Goal: Task Accomplishment & Management: Manage account settings

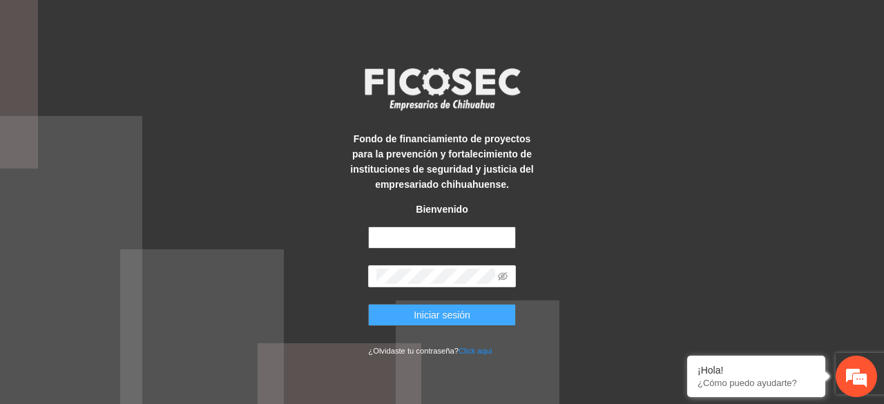
type input "**********"
click at [445, 315] on span "Iniciar sesión" at bounding box center [442, 314] width 57 height 15
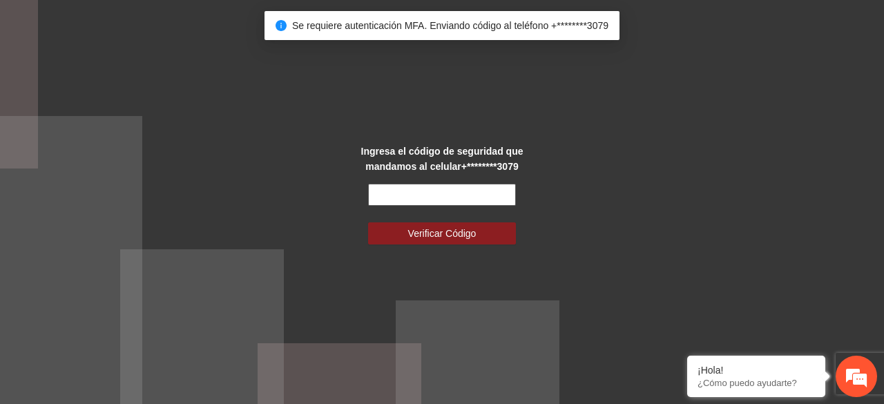
click at [421, 190] on input "text" at bounding box center [441, 195] width 147 height 22
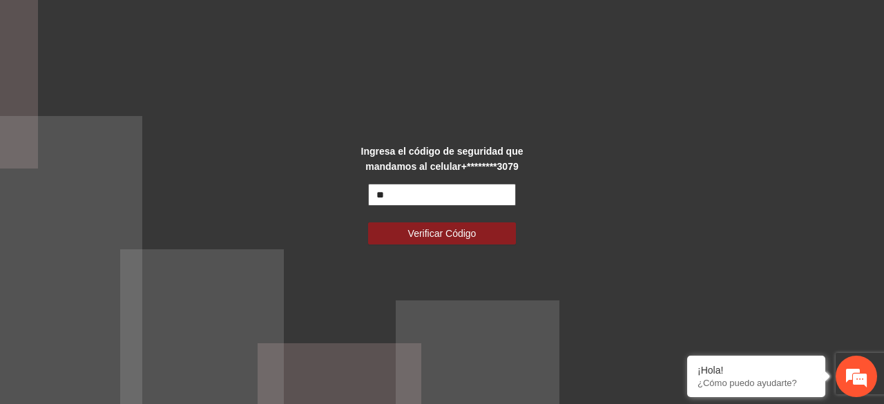
type input "*"
type input "******"
click at [368, 222] on button "Verificar Código" at bounding box center [441, 233] width 147 height 22
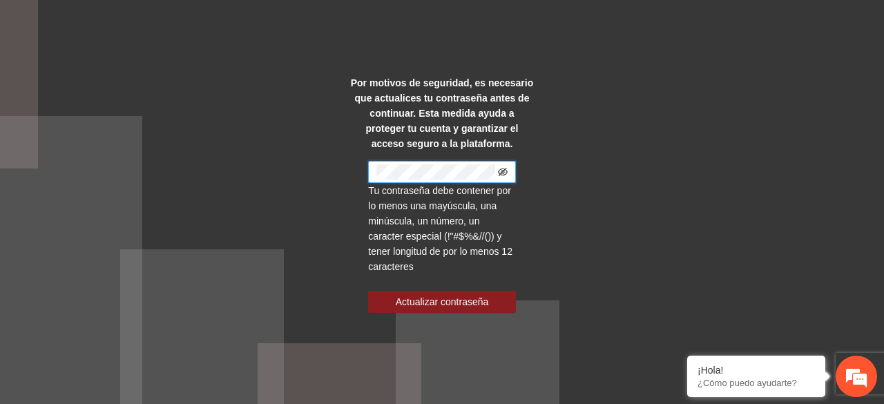
click at [503, 168] on icon "eye-invisible" at bounding box center [503, 171] width 10 height 8
click at [602, 122] on div "Por motivos de seguridad, es necesario que actualices tu contraseña antes de co…" at bounding box center [442, 202] width 884 height 404
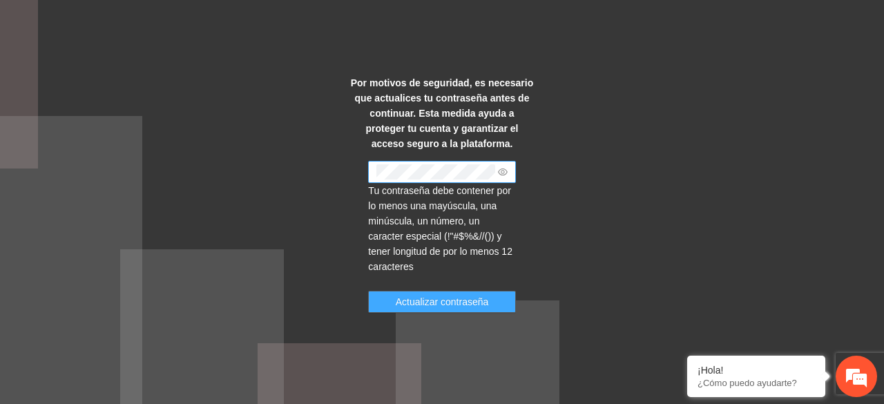
click at [470, 300] on span "Actualizar contraseña" at bounding box center [442, 301] width 93 height 15
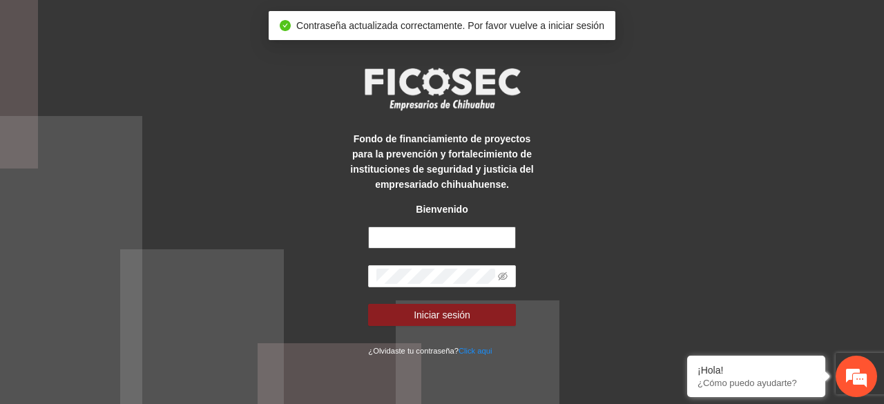
type input "**********"
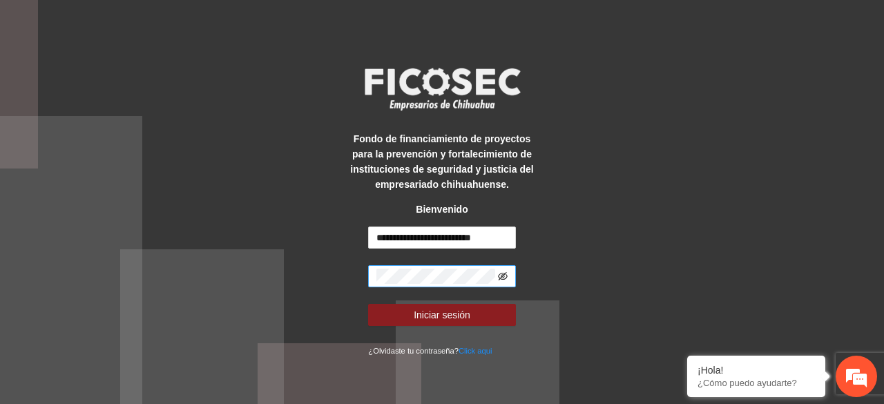
click at [503, 274] on icon "eye-invisible" at bounding box center [503, 276] width 10 height 10
click at [503, 275] on icon "eye" at bounding box center [503, 276] width 10 height 7
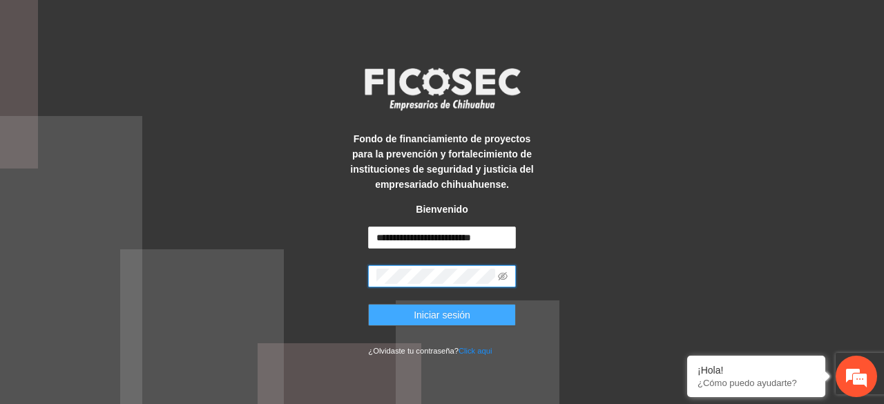
click at [454, 312] on span "Iniciar sesión" at bounding box center [442, 314] width 57 height 15
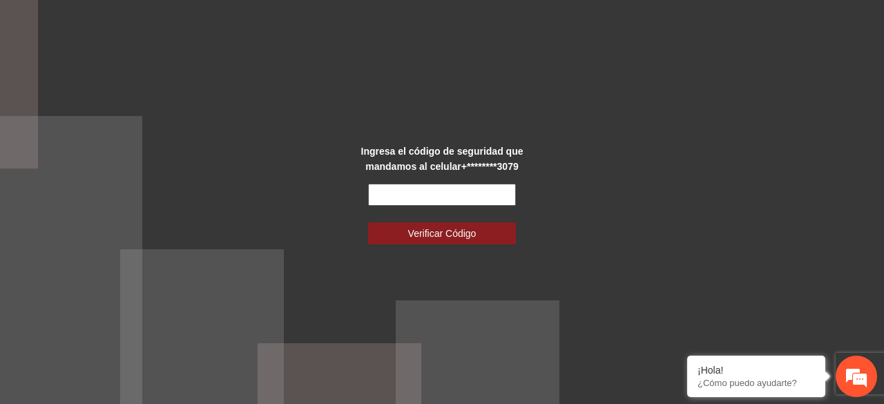
click at [466, 193] on input "text" at bounding box center [441, 195] width 147 height 22
type input "******"
click at [368, 222] on button "Verificar Código" at bounding box center [441, 233] width 147 height 22
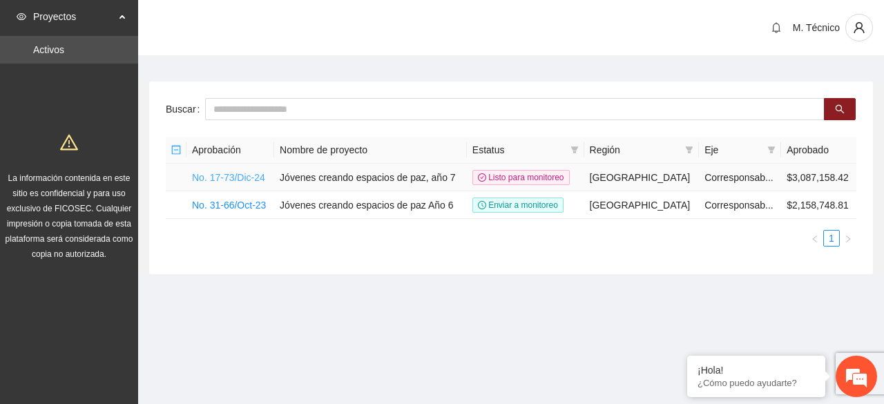
click at [229, 176] on link "No. 17-73/Dic-24" at bounding box center [228, 177] width 73 height 11
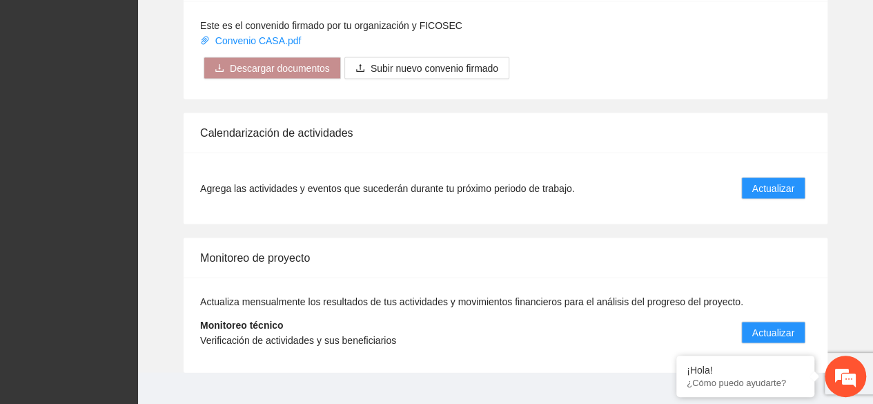
scroll to position [1292, 0]
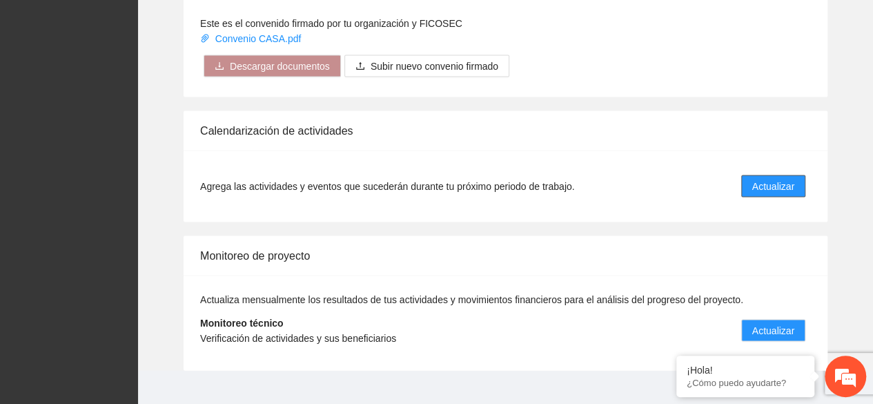
click at [772, 178] on span "Actualizar" at bounding box center [773, 185] width 42 height 15
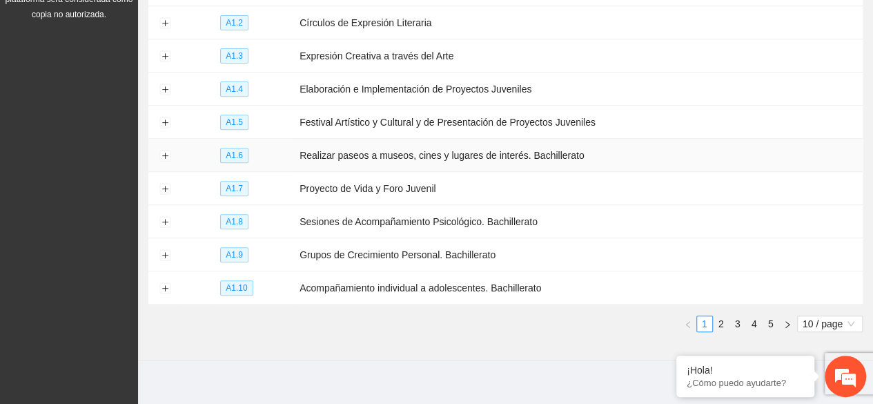
scroll to position [244, 0]
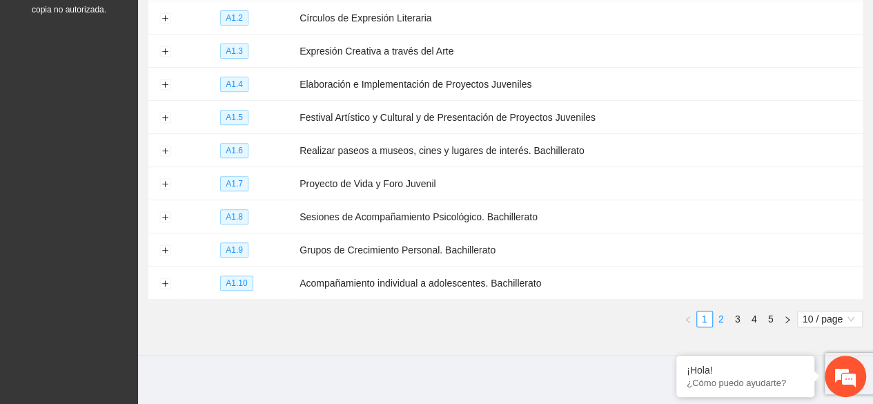
click at [723, 314] on link "2" at bounding box center [721, 318] width 15 height 15
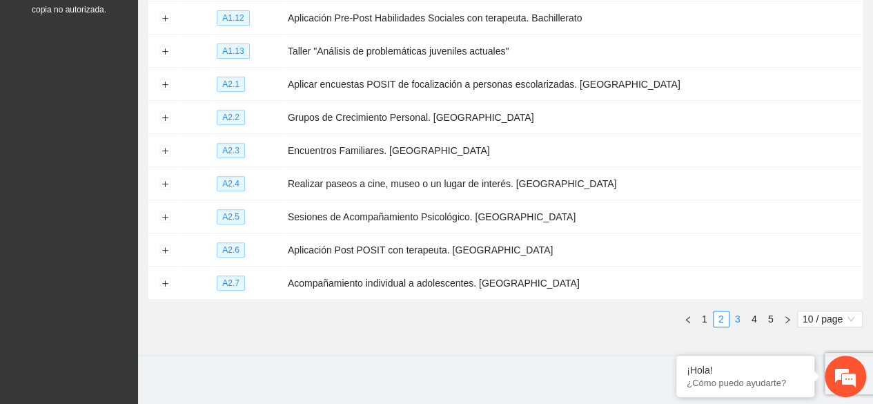
click at [735, 313] on link "3" at bounding box center [737, 318] width 15 height 15
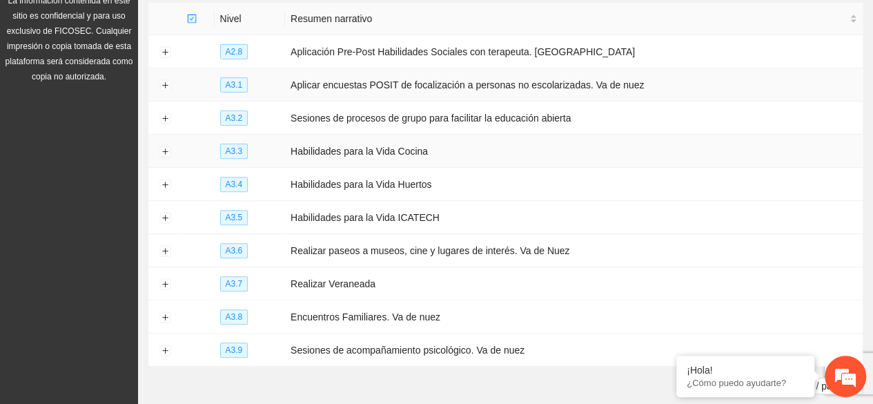
scroll to position [175, 0]
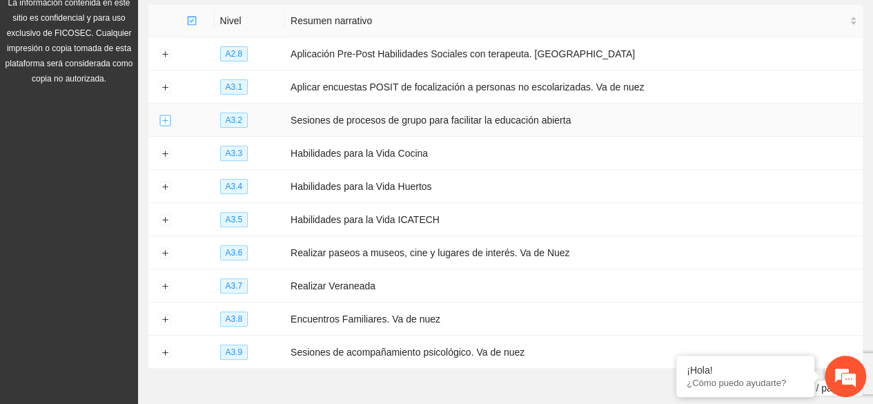
click at [168, 117] on button "Expand row" at bounding box center [164, 120] width 11 height 11
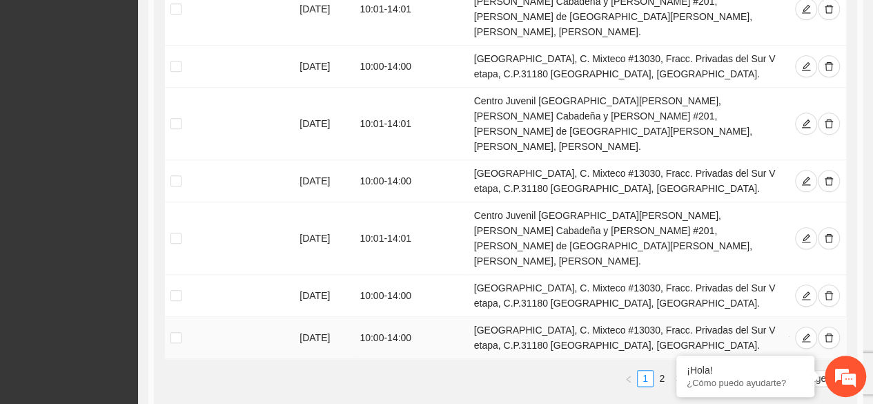
scroll to position [659, 0]
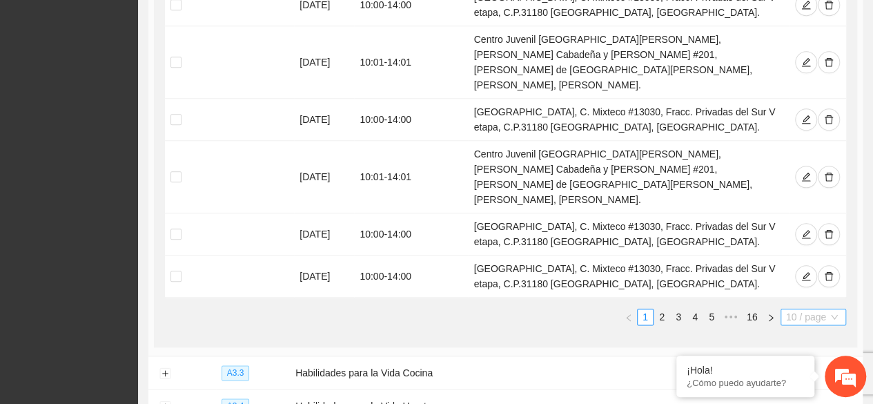
click at [794, 309] on span "10 / page" at bounding box center [813, 316] width 55 height 15
click at [810, 400] on div "100 / page" at bounding box center [813, 407] width 49 height 15
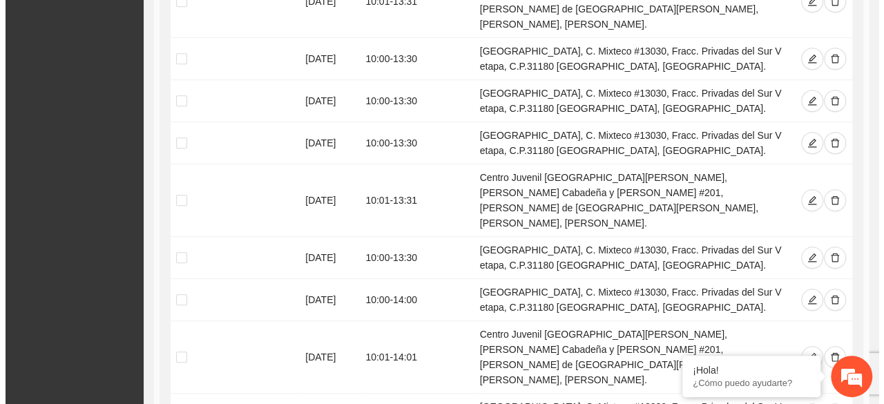
scroll to position [2937, 0]
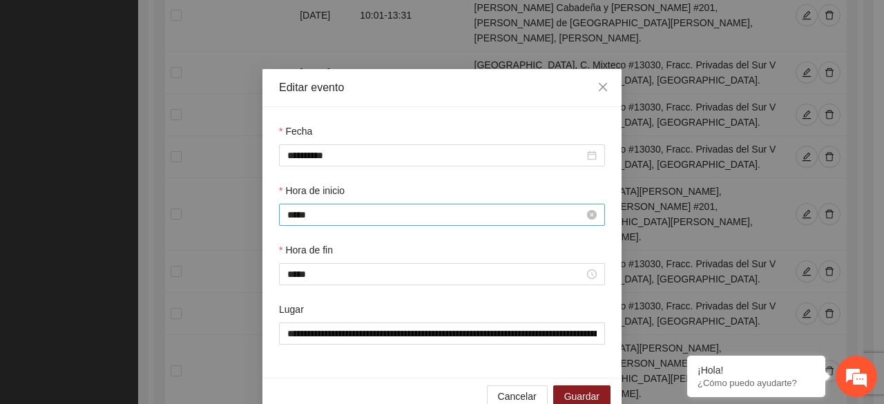
click at [352, 213] on input "*****" at bounding box center [435, 214] width 297 height 15
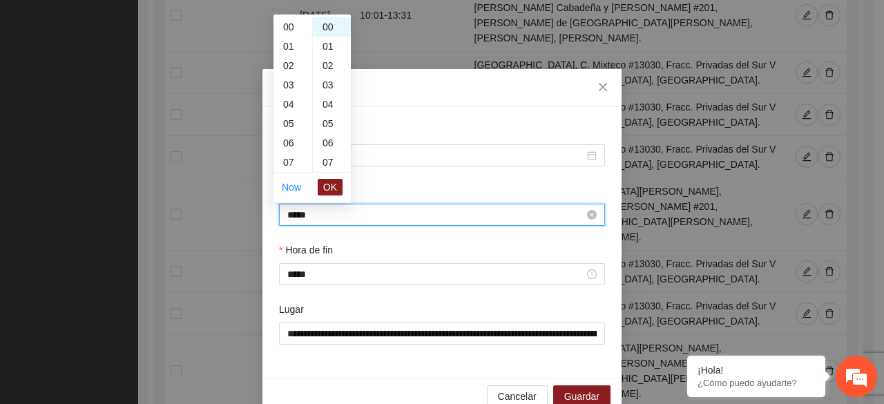
scroll to position [193, 0]
click at [328, 44] on div "01" at bounding box center [332, 46] width 38 height 19
type input "*****"
click at [323, 184] on button "OK" at bounding box center [330, 187] width 25 height 17
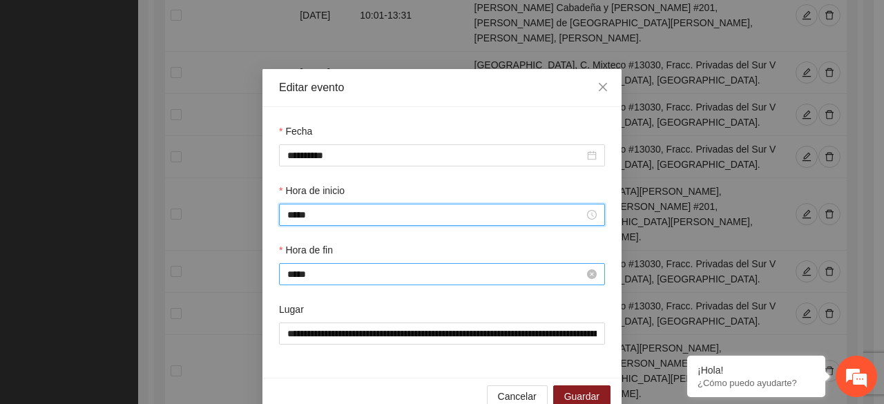
click at [337, 271] on input "*****" at bounding box center [435, 273] width 297 height 15
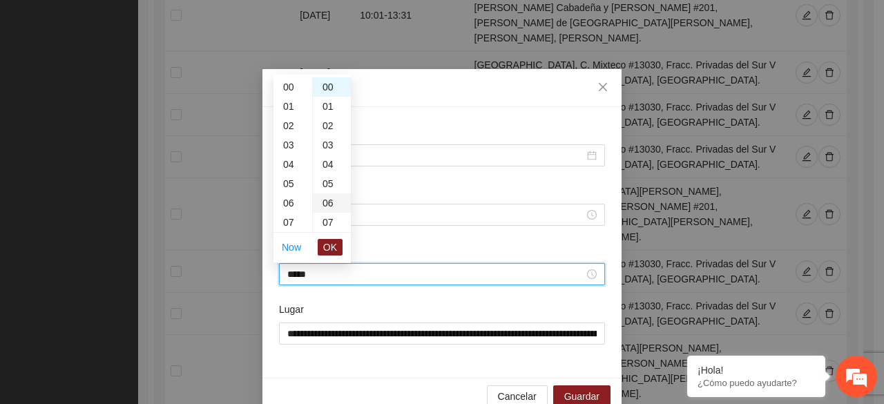
scroll to position [271, 0]
click at [328, 106] on div "01" at bounding box center [332, 106] width 38 height 19
type input "*****"
click at [336, 241] on span "OK" at bounding box center [330, 247] width 14 height 15
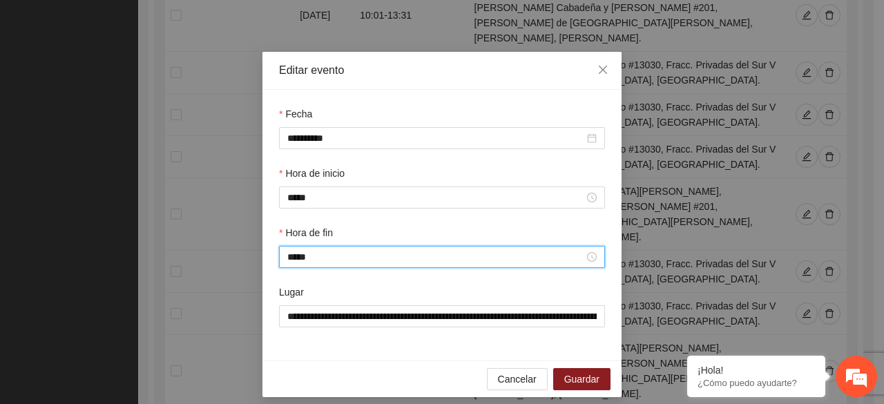
scroll to position [28, 0]
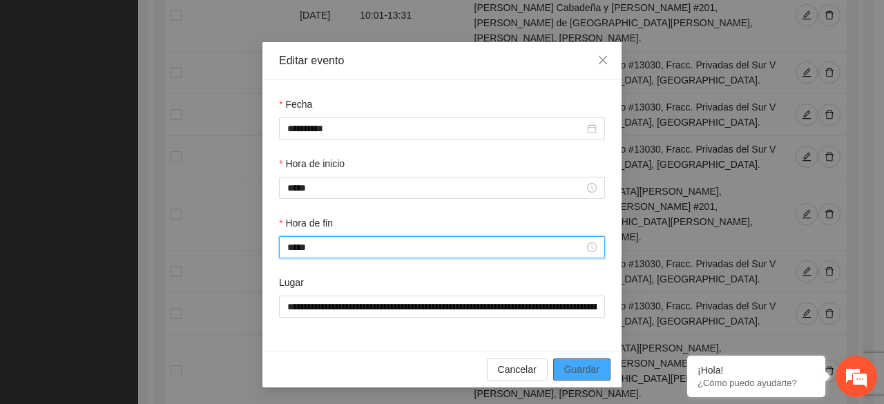
click at [571, 361] on button "Guardar" at bounding box center [581, 369] width 57 height 22
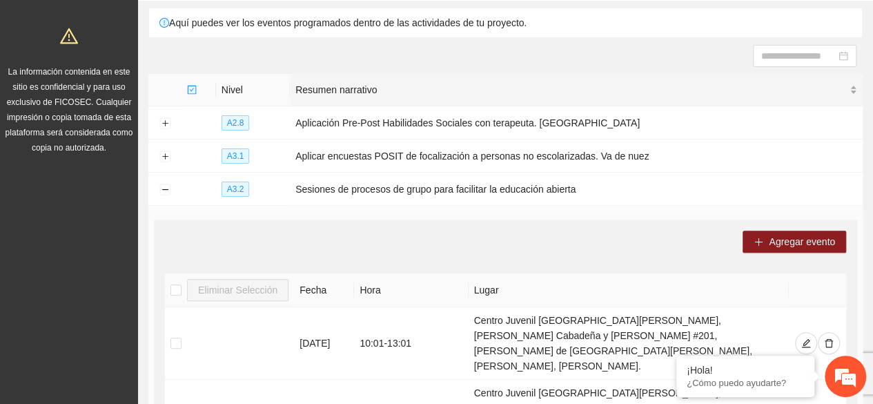
scroll to position [0, 0]
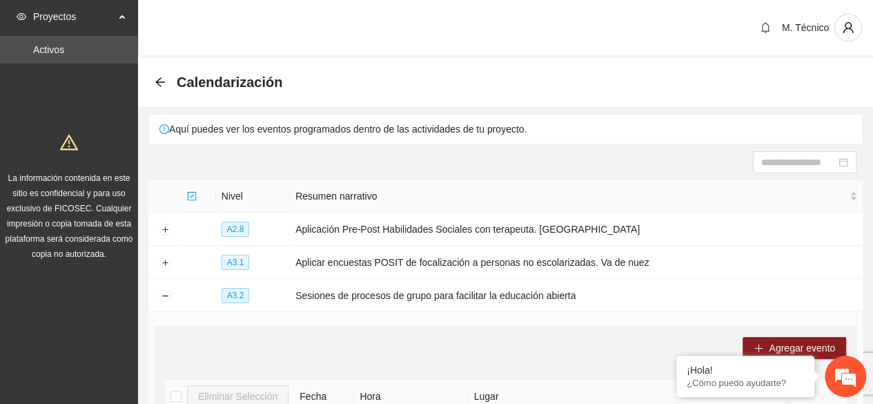
click at [159, 81] on icon "arrow-left" at bounding box center [160, 82] width 11 height 11
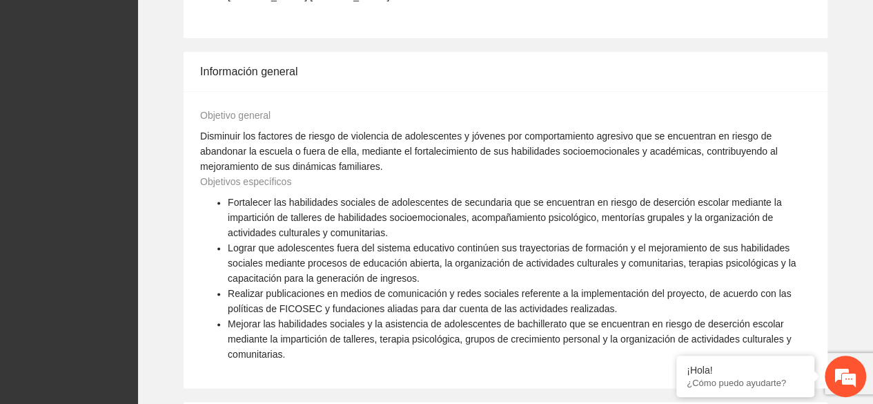
scroll to position [1292, 0]
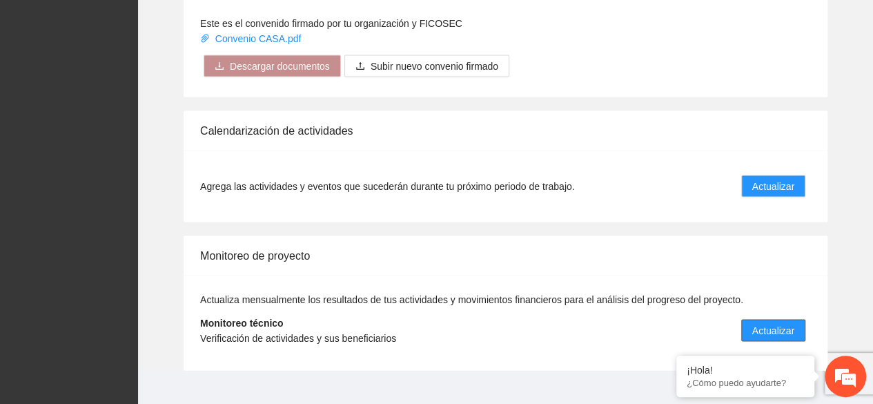
click at [762, 322] on span "Actualizar" at bounding box center [773, 329] width 42 height 15
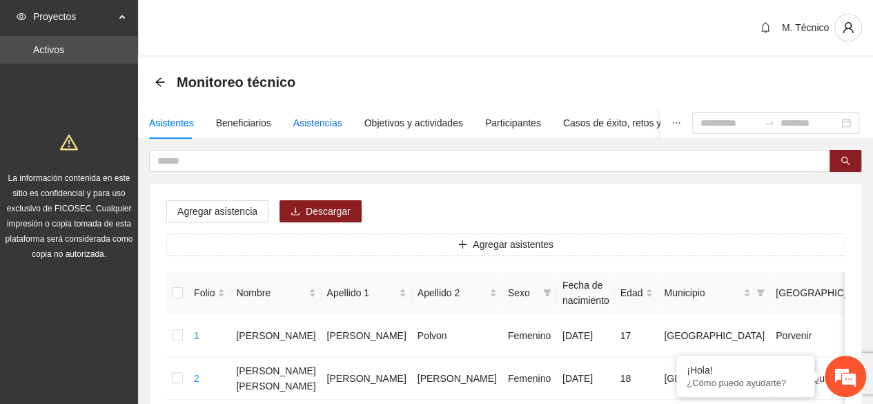
click at [293, 125] on div "Asistencias" at bounding box center [317, 122] width 49 height 15
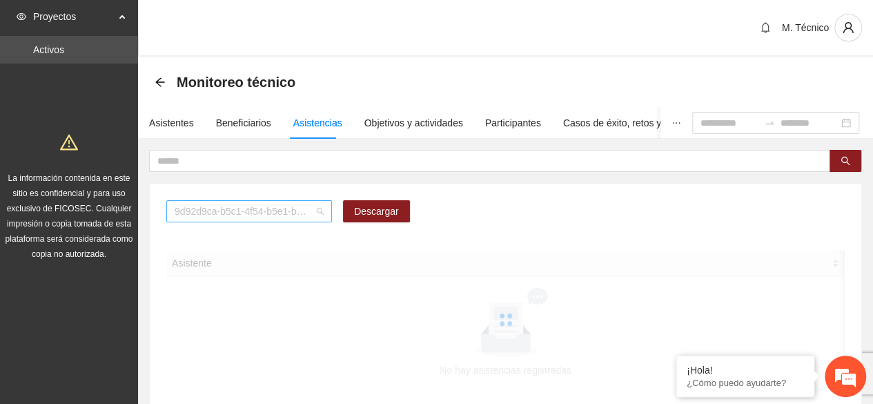
click at [314, 204] on span "9d92d9ca-b5c1-4f54-b5e1-be4b1dfebdb3" at bounding box center [249, 211] width 149 height 21
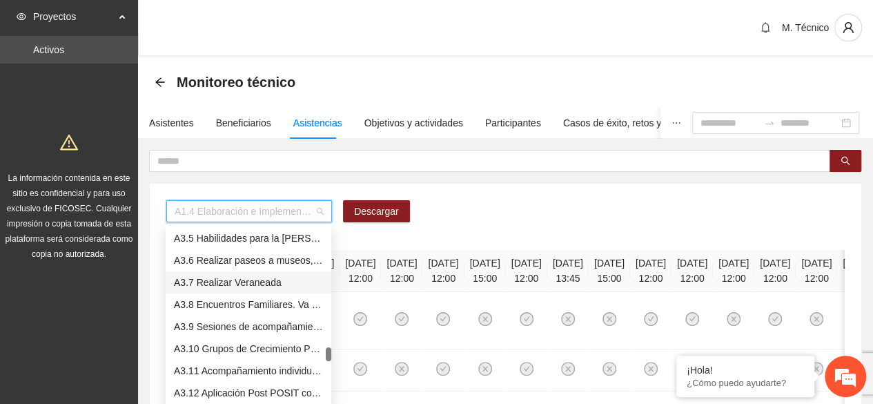
scroll to position [483, 0]
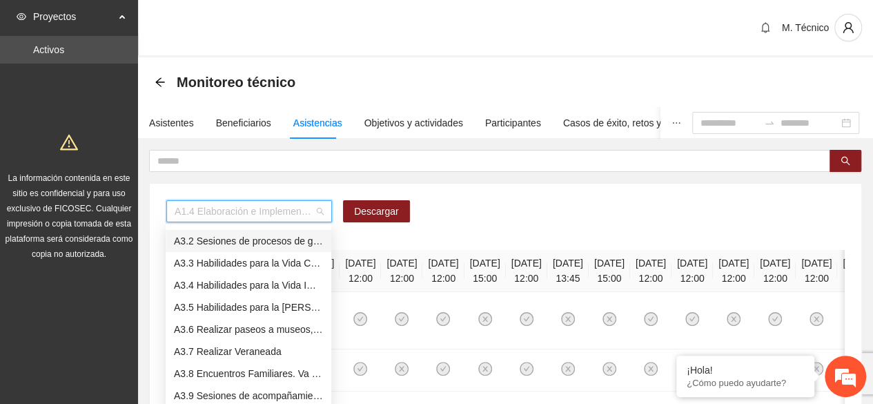
click at [235, 241] on div "A3.2 Sesiones de procesos de grupo para facilitar la educación abierta" at bounding box center [248, 240] width 149 height 15
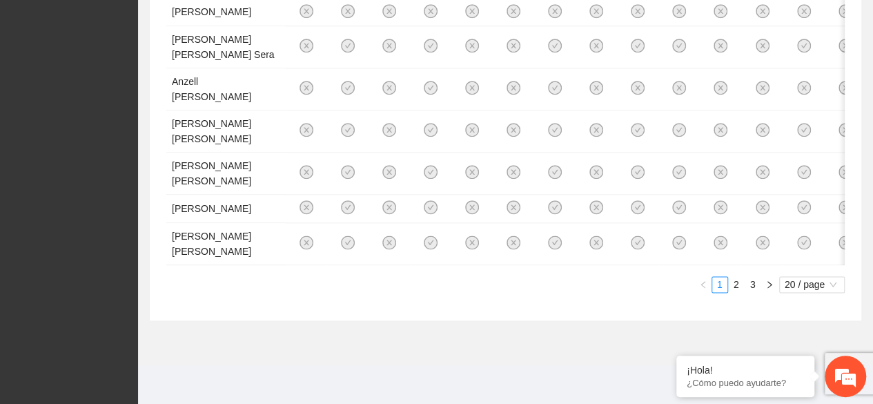
scroll to position [1330, 0]
click at [806, 287] on span "20 / page" at bounding box center [812, 284] width 55 height 15
click at [674, 352] on em at bounding box center [677, 357] width 14 height 14
click at [804, 282] on span "20 / page" at bounding box center [812, 284] width 55 height 15
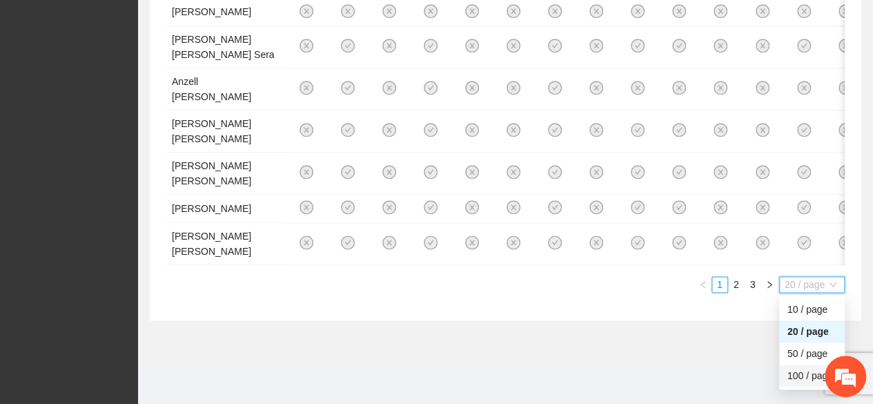
drag, startPoint x: 804, startPoint y: 373, endPoint x: 764, endPoint y: 369, distance: 40.3
click at [805, 373] on div "100 / page" at bounding box center [812, 375] width 49 height 15
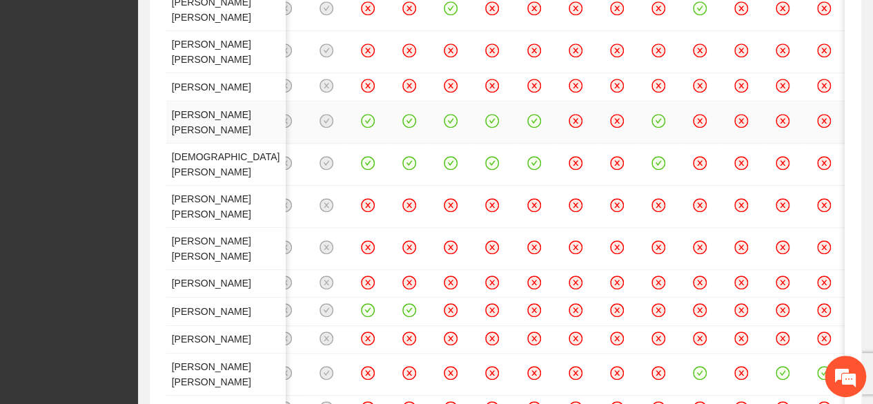
scroll to position [0, 0]
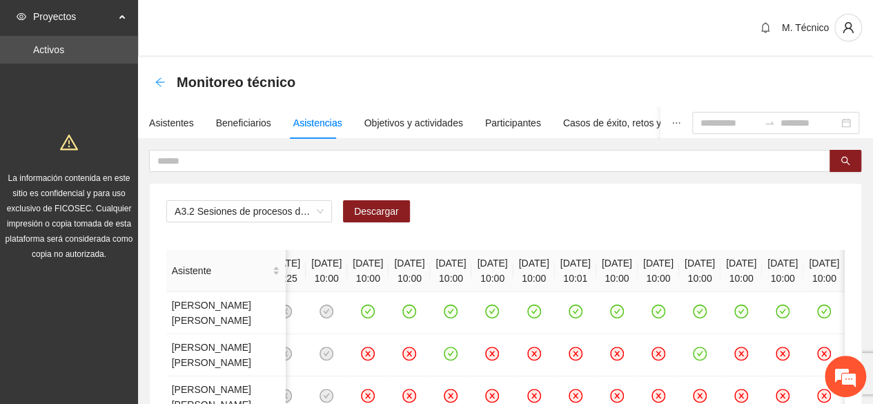
click at [160, 82] on icon "arrow-left" at bounding box center [159, 81] width 9 height 9
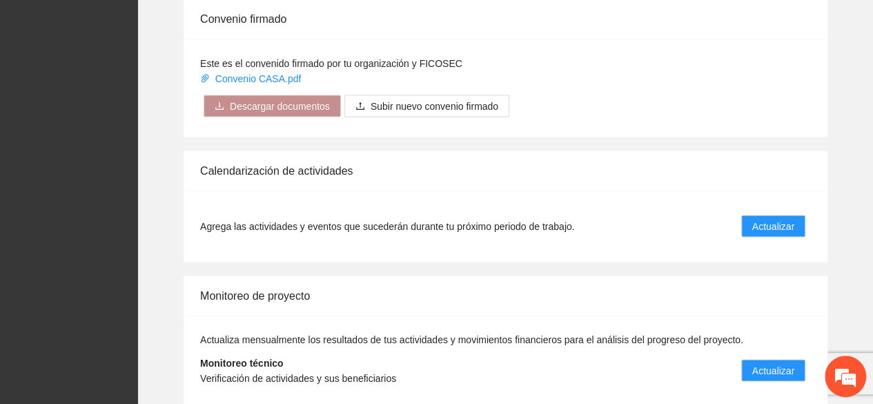
scroll to position [1292, 0]
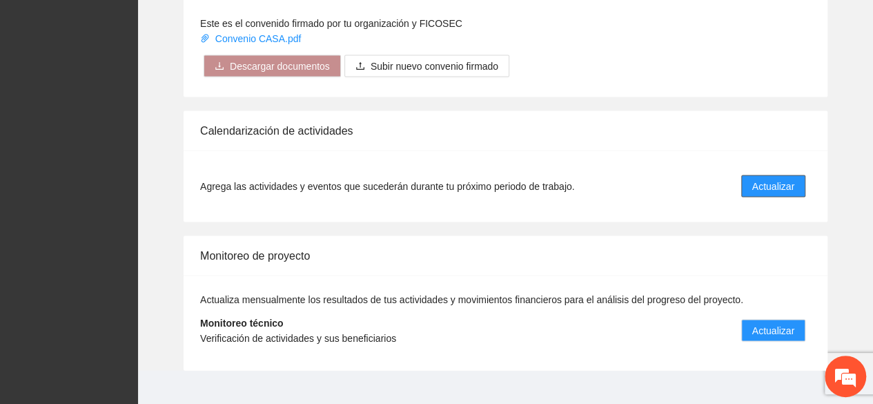
click at [776, 178] on span "Actualizar" at bounding box center [773, 185] width 42 height 15
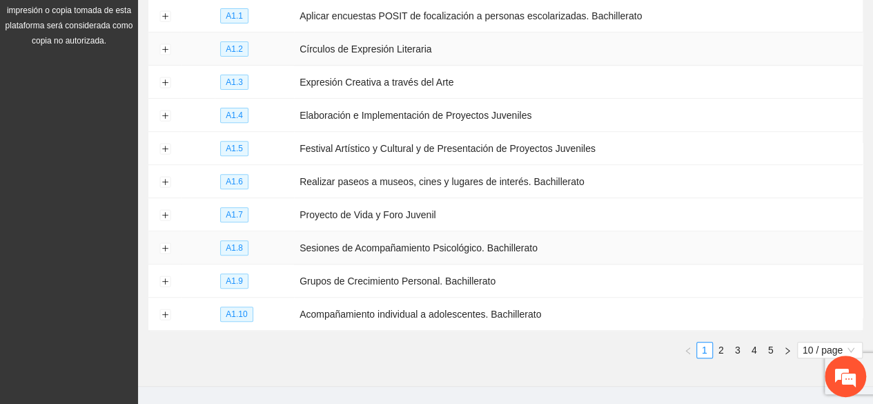
scroll to position [244, 0]
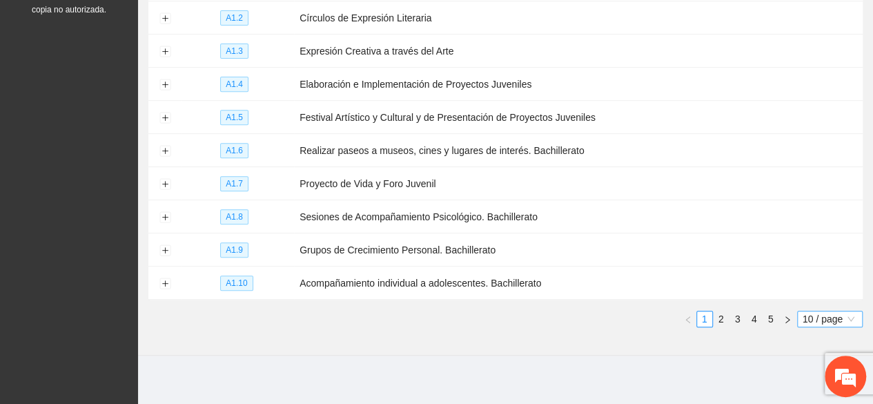
click at [817, 311] on span "10 / page" at bounding box center [830, 318] width 55 height 15
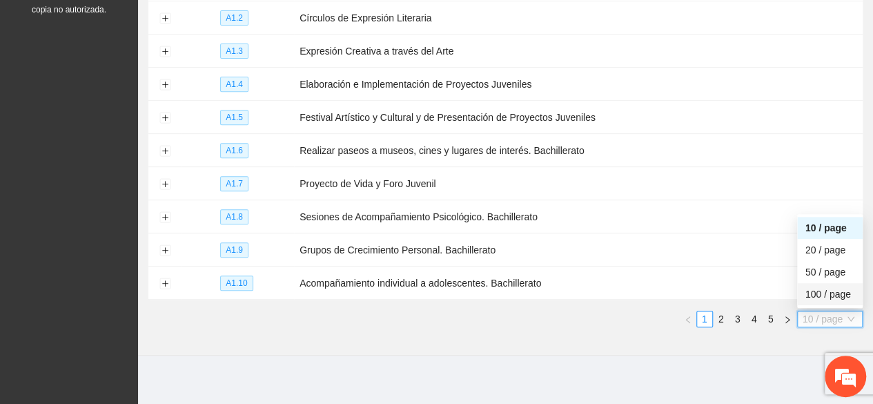
click at [822, 286] on div "100 / page" at bounding box center [830, 293] width 49 height 15
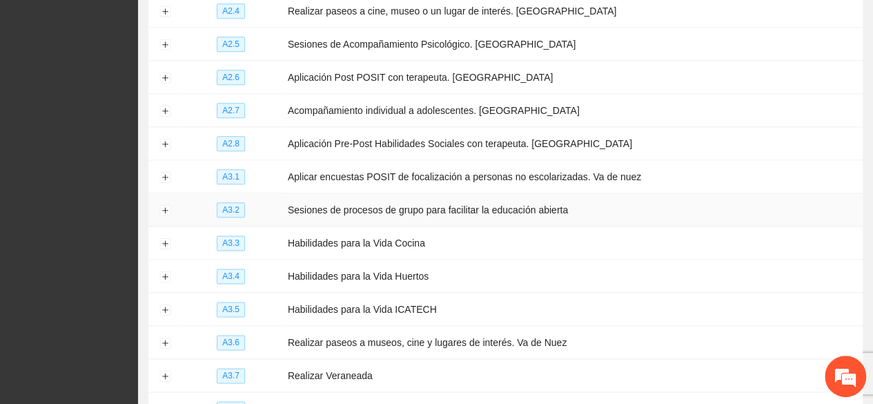
scroll to position [728, 0]
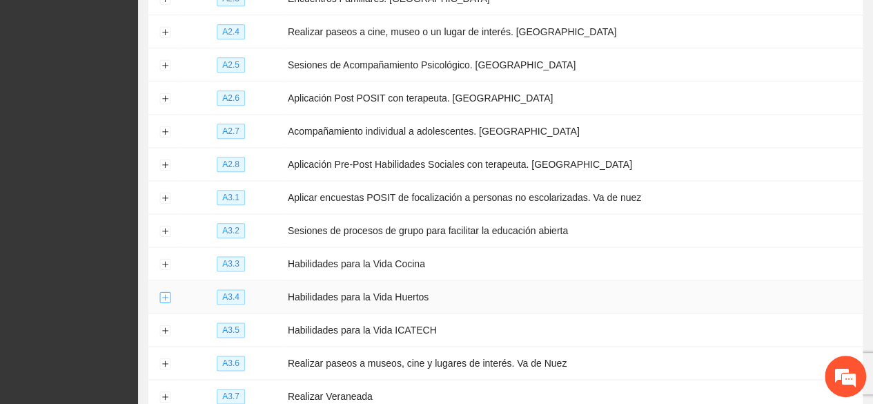
click at [166, 292] on button "Expand row" at bounding box center [164, 297] width 11 height 11
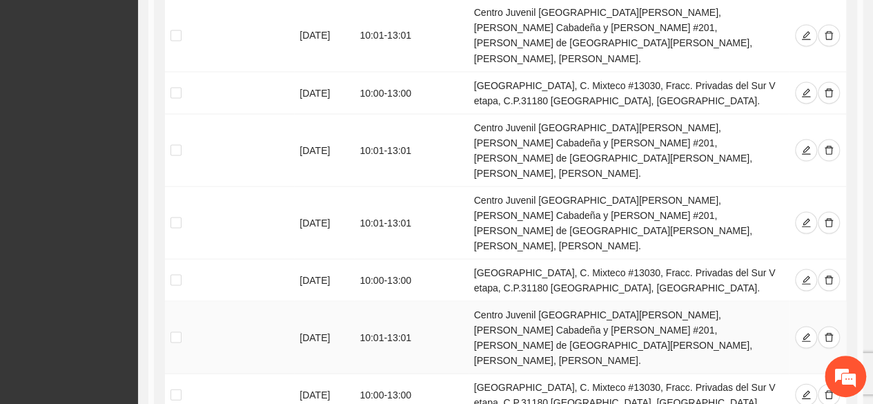
scroll to position [1211, 0]
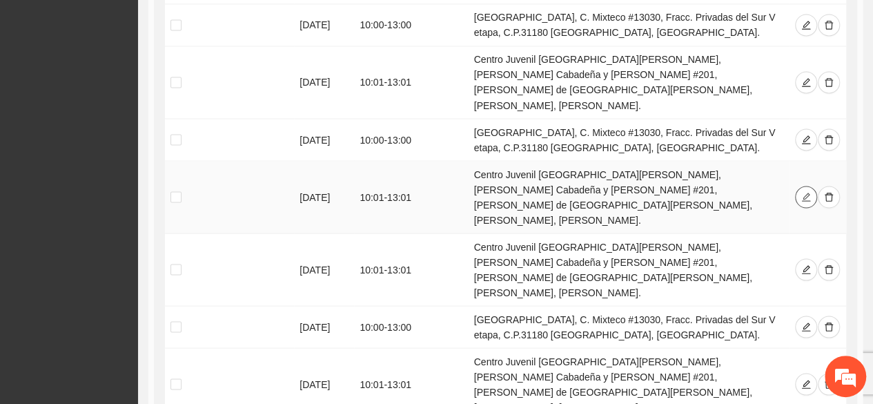
click at [809, 192] on icon "edit" at bounding box center [806, 197] width 10 height 10
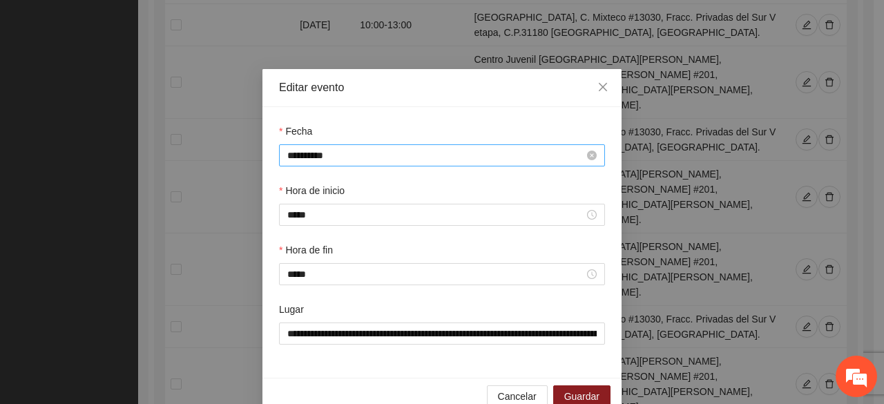
click at [333, 151] on input "**********" at bounding box center [435, 155] width 297 height 15
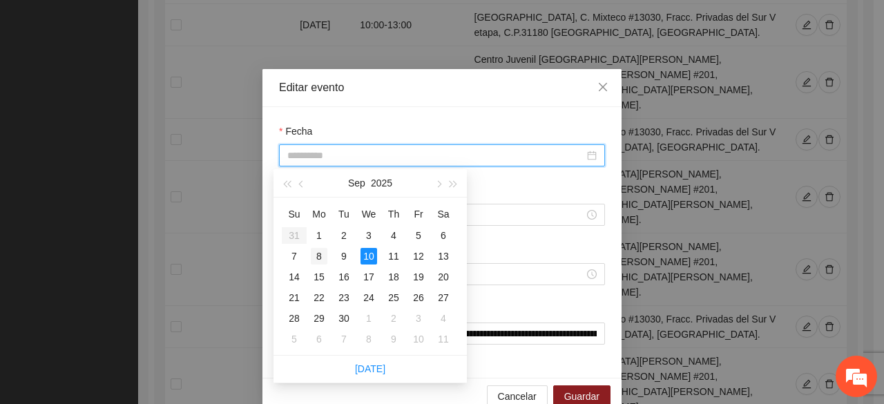
type input "**********"
click at [322, 257] on div "8" at bounding box center [319, 256] width 17 height 17
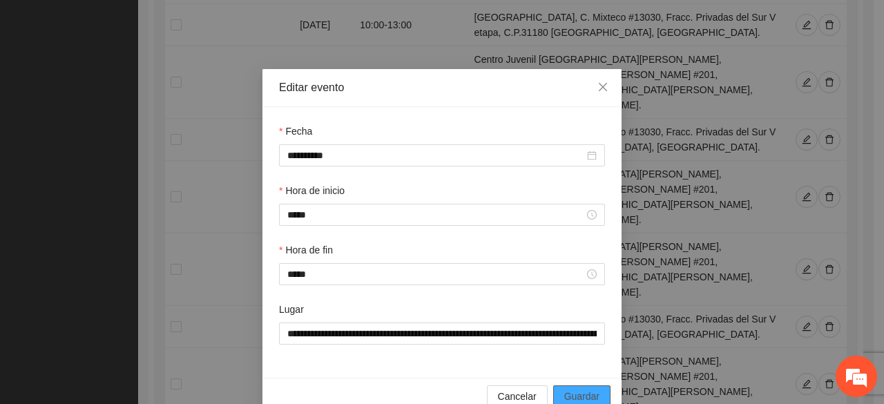
click at [579, 394] on span "Guardar" at bounding box center [581, 396] width 35 height 15
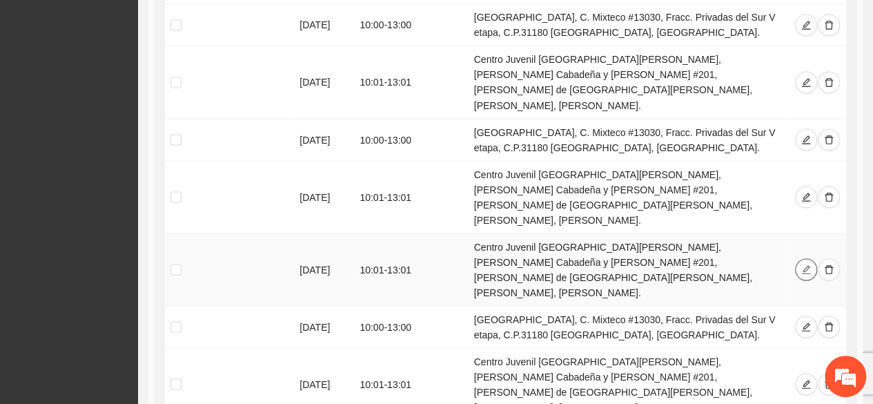
click at [804, 264] on icon "edit" at bounding box center [806, 269] width 10 height 10
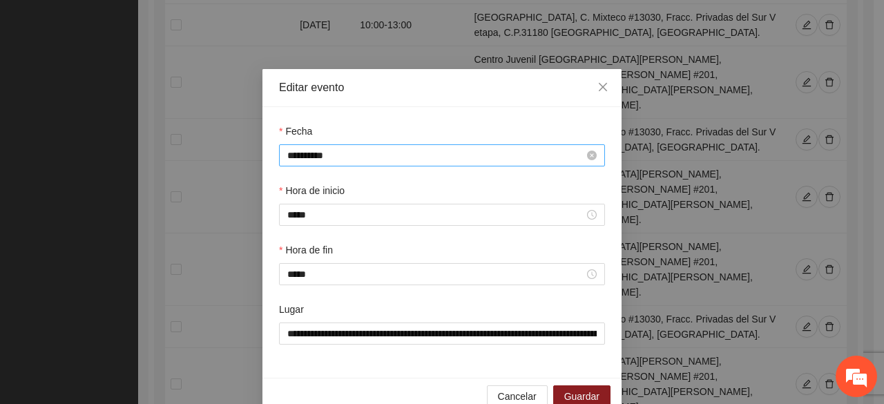
click at [330, 157] on input "**********" at bounding box center [435, 155] width 297 height 15
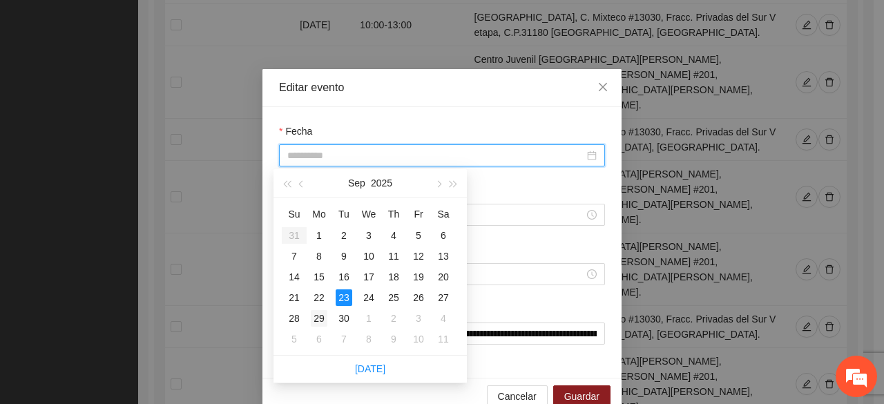
type input "**********"
click at [319, 321] on div "29" at bounding box center [319, 318] width 17 height 17
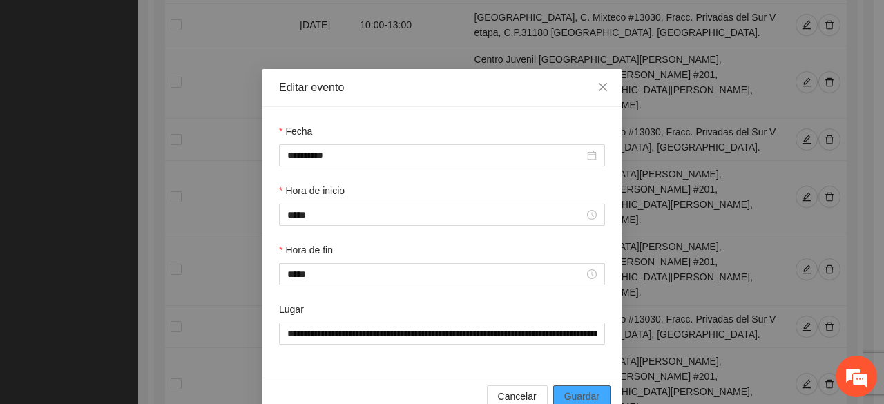
click at [567, 394] on span "Guardar" at bounding box center [581, 396] width 35 height 15
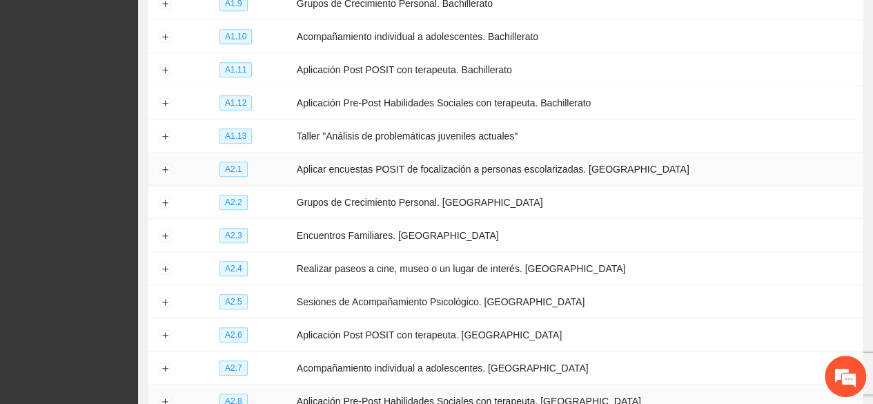
scroll to position [659, 0]
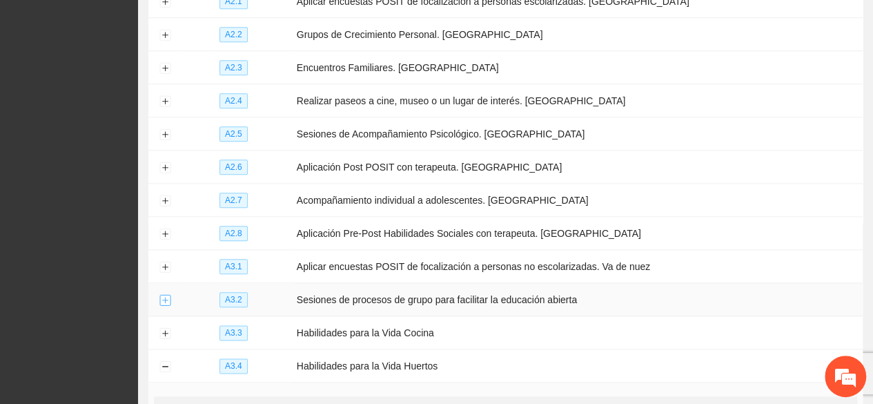
click at [162, 295] on button "Expand row" at bounding box center [164, 300] width 11 height 11
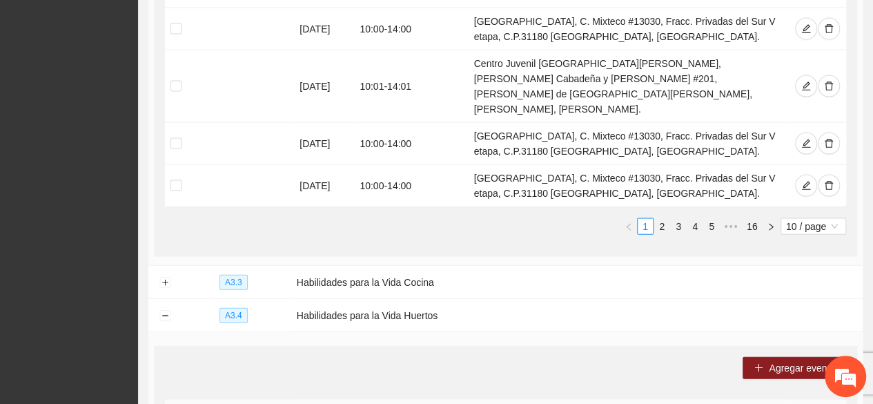
scroll to position [1418, 0]
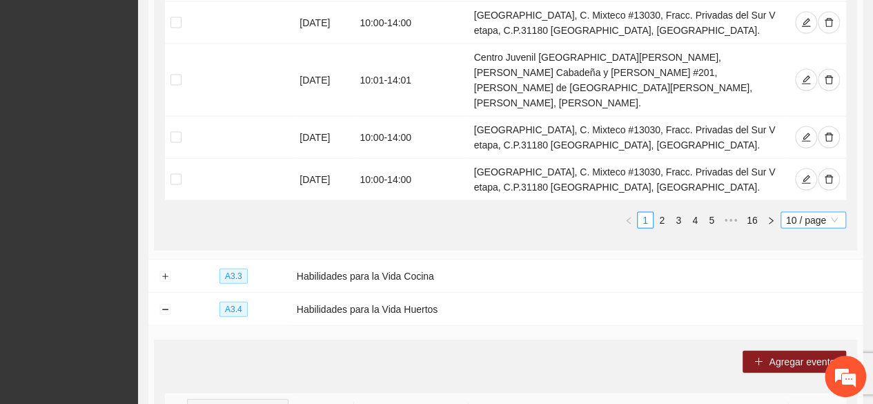
click at [802, 213] on span "10 / page" at bounding box center [813, 220] width 55 height 15
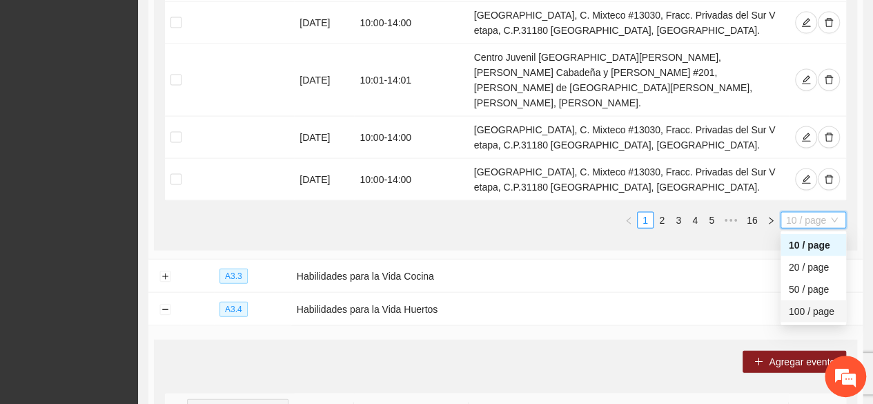
click at [807, 304] on div "100 / page" at bounding box center [813, 311] width 49 height 15
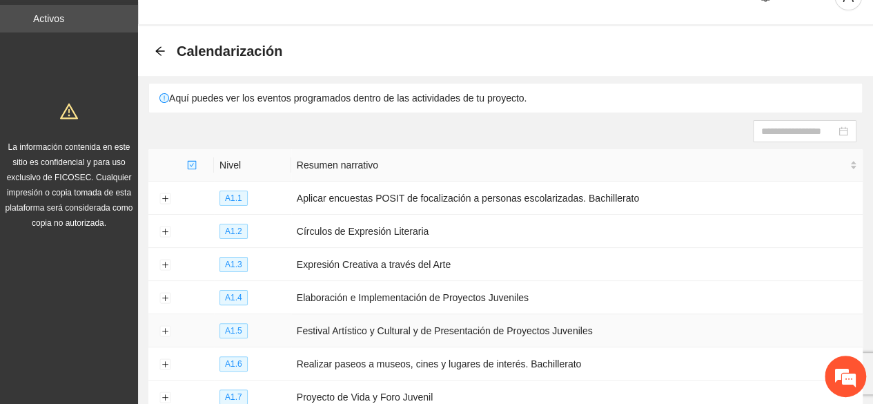
scroll to position [0, 0]
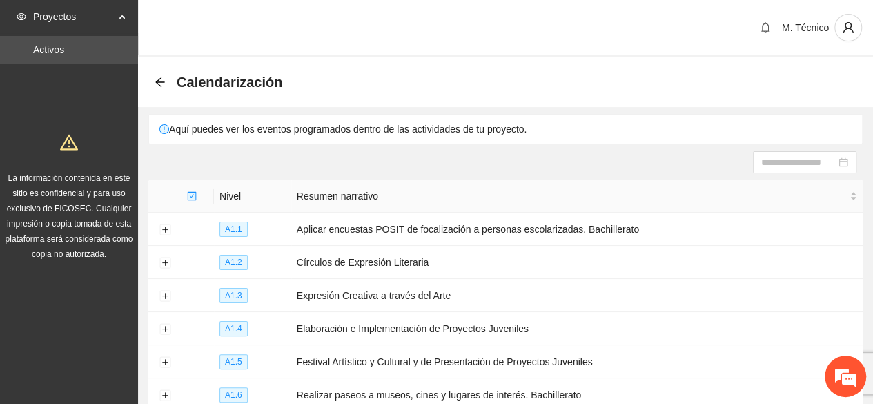
click at [159, 84] on icon "arrow-left" at bounding box center [160, 82] width 11 height 11
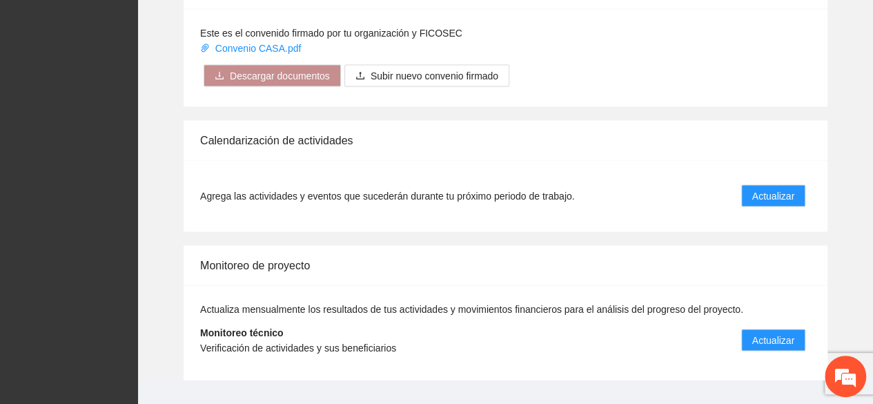
scroll to position [1292, 0]
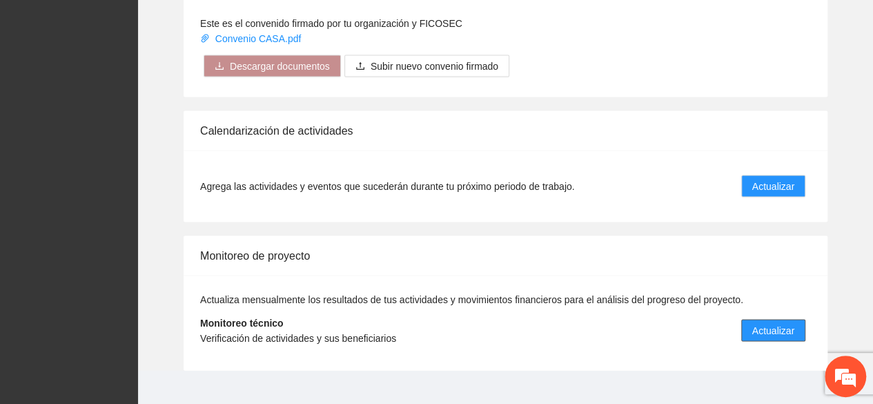
click at [781, 322] on span "Actualizar" at bounding box center [773, 329] width 42 height 15
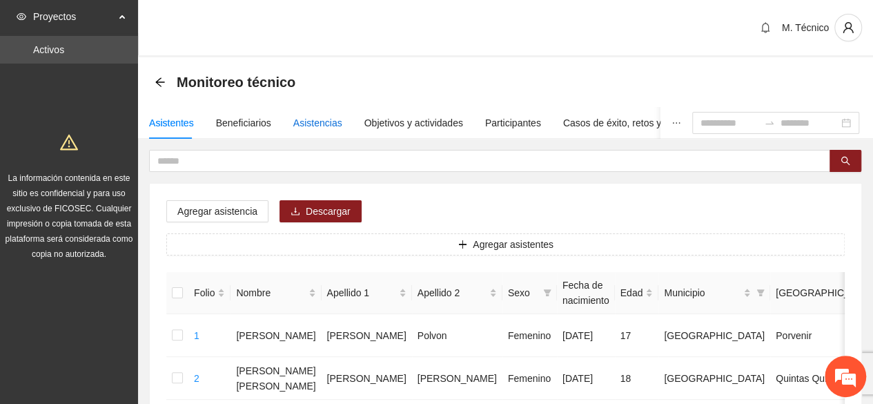
click at [324, 117] on div "Asistencias" at bounding box center [317, 122] width 49 height 15
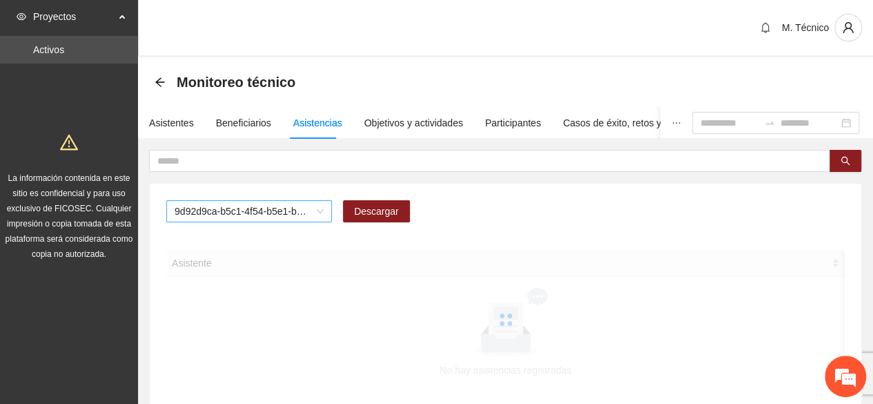
click at [312, 214] on span "9d92d9ca-b5c1-4f54-b5e1-be4b1dfebdb3" at bounding box center [249, 211] width 149 height 21
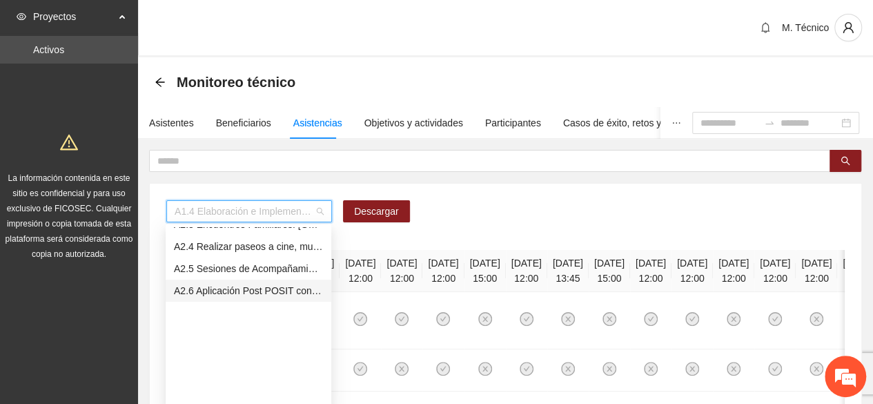
scroll to position [207, 0]
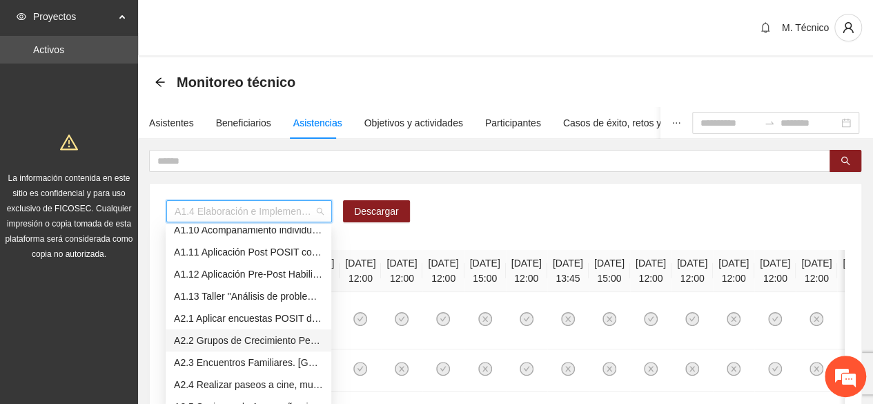
click at [266, 341] on div "A2.2 Grupos de Crecimiento Personal. Secundaria" at bounding box center [248, 340] width 149 height 15
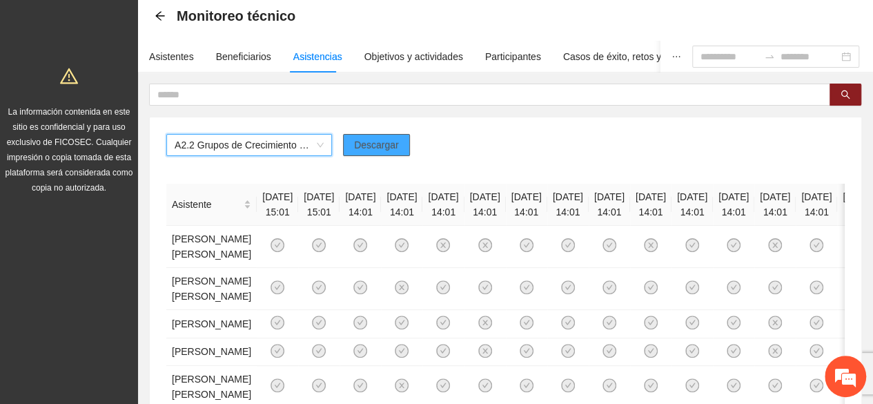
scroll to position [69, 0]
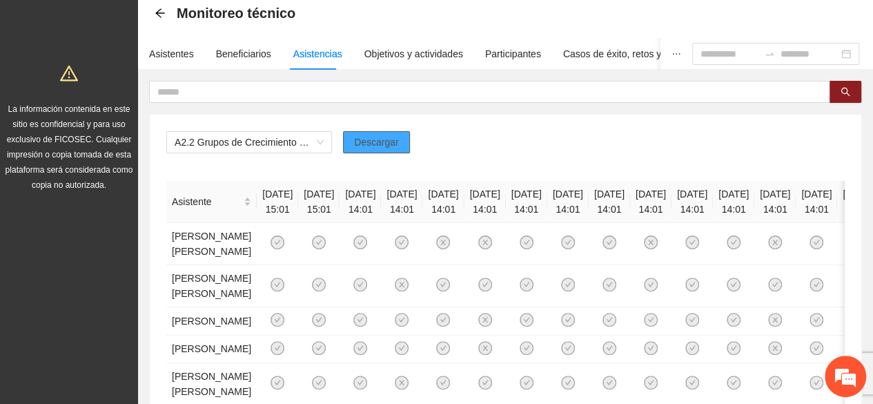
click at [386, 143] on span "Descargar" at bounding box center [376, 142] width 45 height 15
click at [179, 52] on div "Asistentes" at bounding box center [171, 53] width 45 height 15
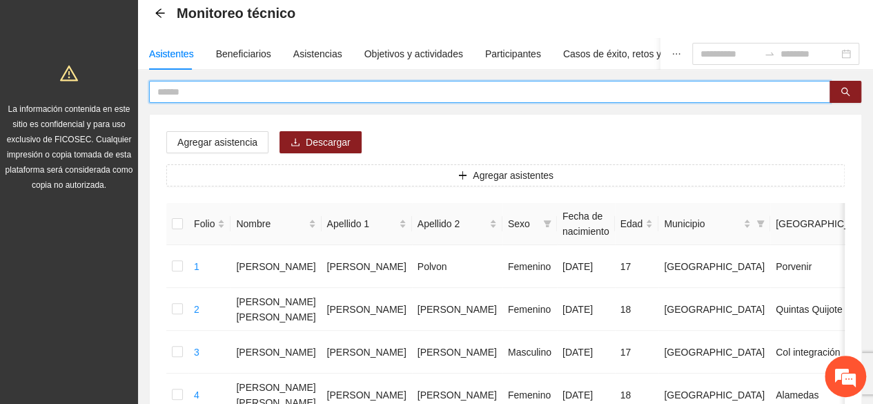
click at [202, 90] on input "text" at bounding box center [484, 91] width 654 height 15
paste input "**********"
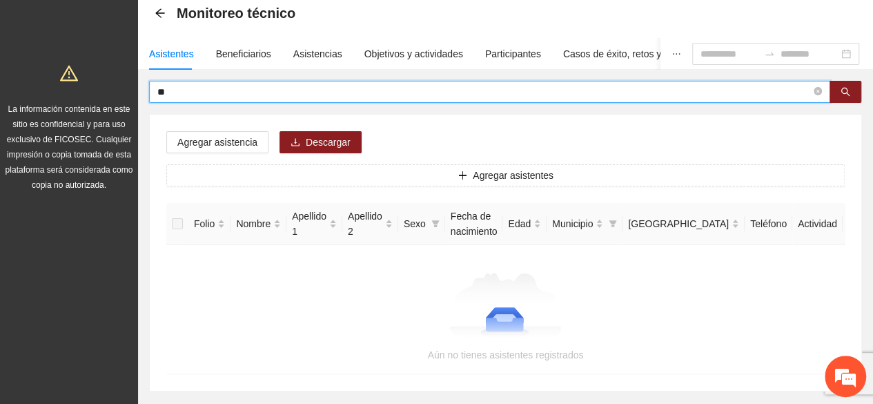
type input "*"
type input "*******"
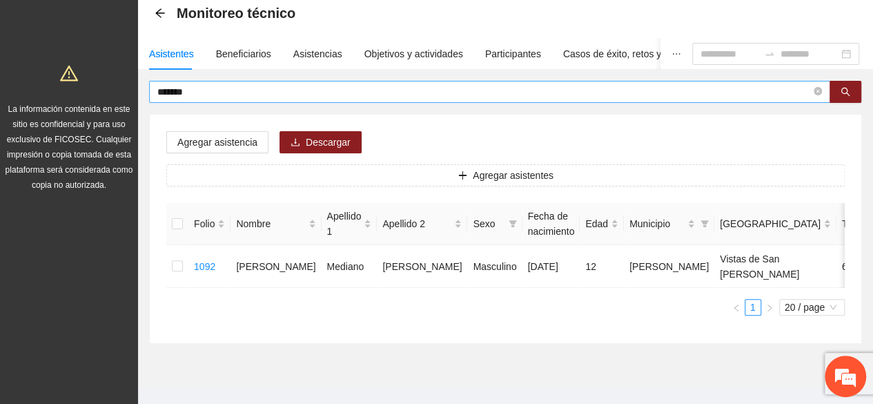
click at [214, 93] on input "*******" at bounding box center [484, 91] width 654 height 15
click at [214, 90] on input "*******" at bounding box center [484, 91] width 654 height 15
click at [214, 89] on input "*******" at bounding box center [484, 91] width 654 height 15
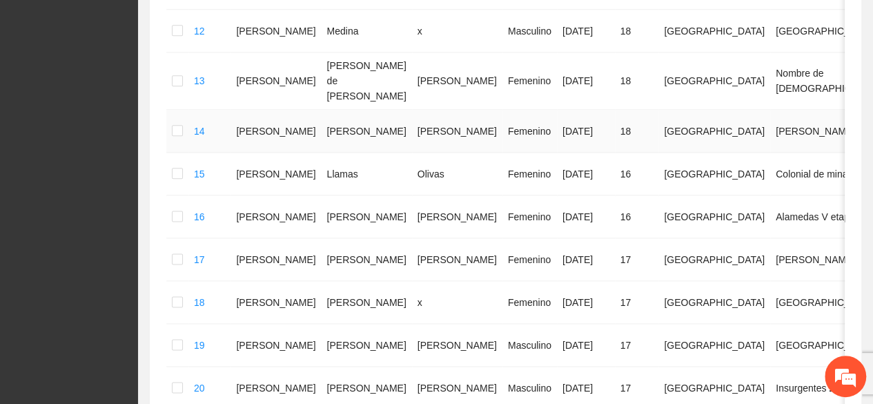
scroll to position [920, 0]
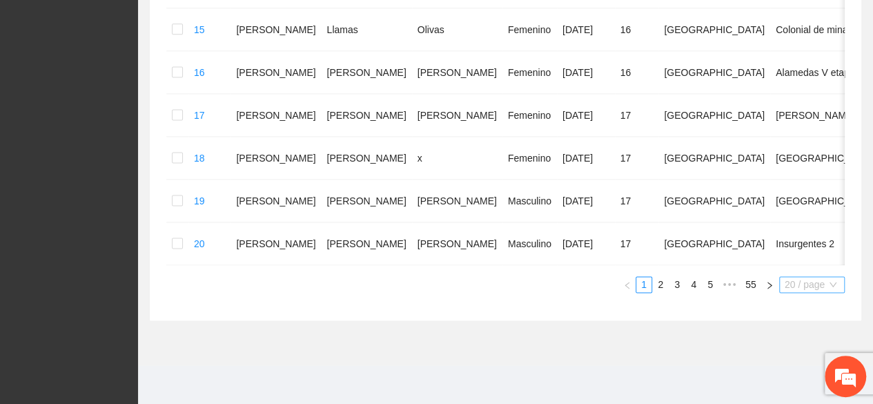
drag, startPoint x: 788, startPoint y: 280, endPoint x: 798, endPoint y: 339, distance: 60.2
click at [787, 280] on span "20 / page" at bounding box center [812, 284] width 55 height 15
click at [797, 373] on div "100 / page" at bounding box center [812, 375] width 49 height 15
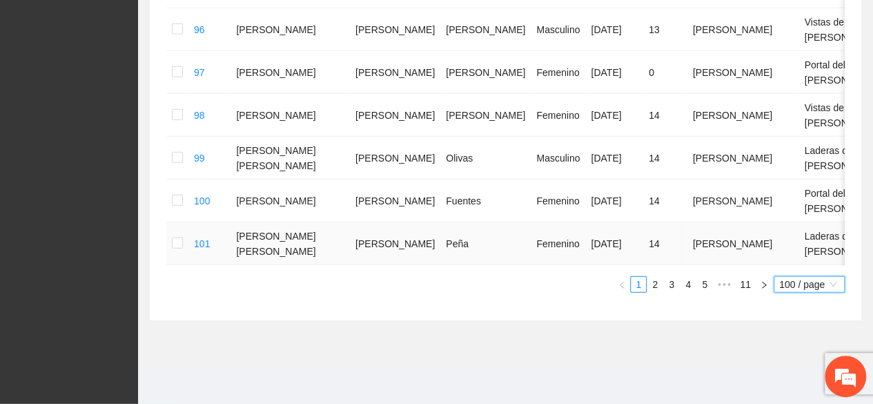
scroll to position [4542, 0]
click at [748, 281] on link "11" at bounding box center [745, 284] width 19 height 15
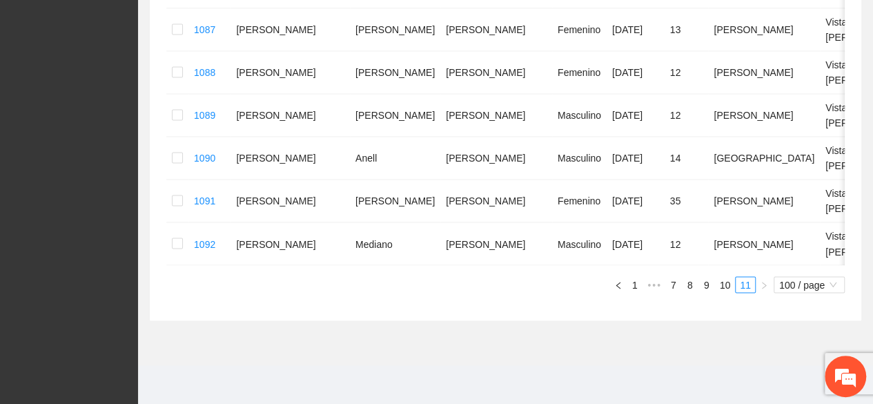
scroll to position [4277, 0]
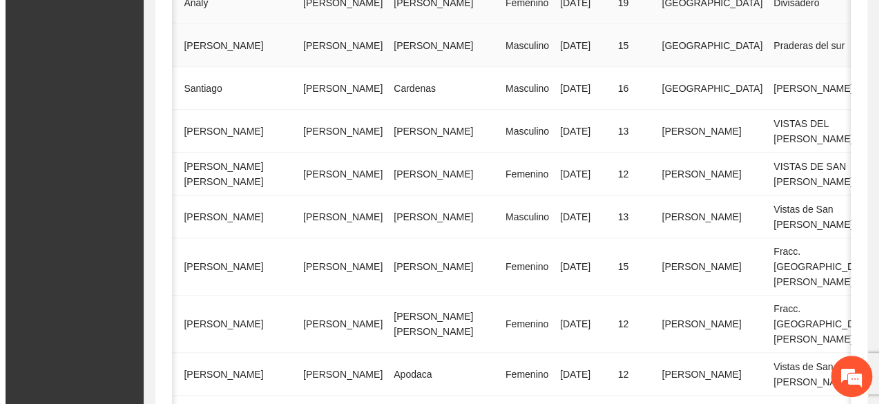
scroll to position [411, 0]
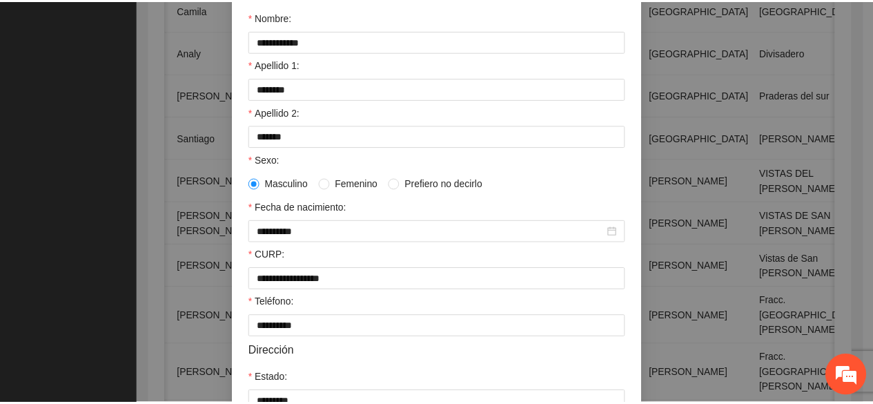
scroll to position [58, 0]
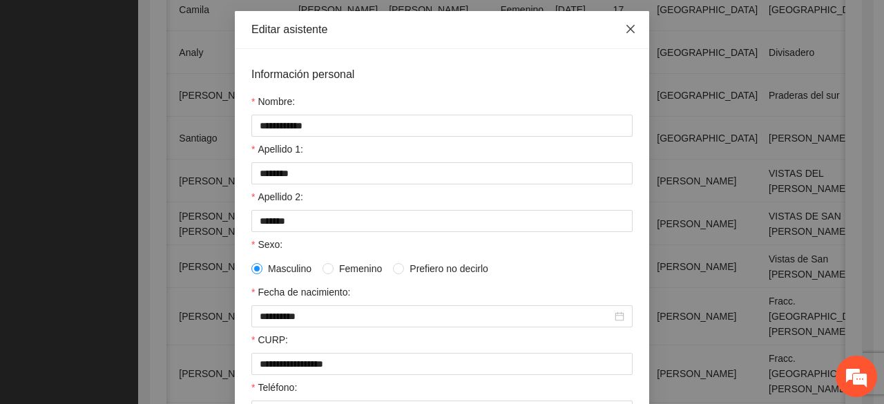
click at [625, 30] on icon "close" at bounding box center [630, 28] width 11 height 11
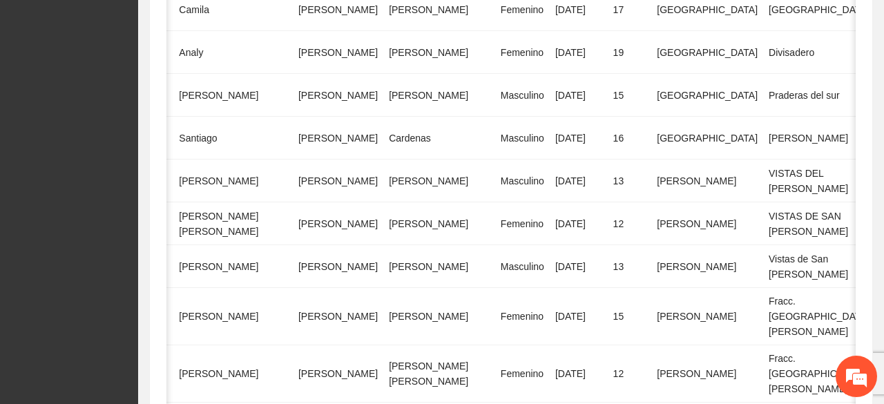
scroll to position [0, 47]
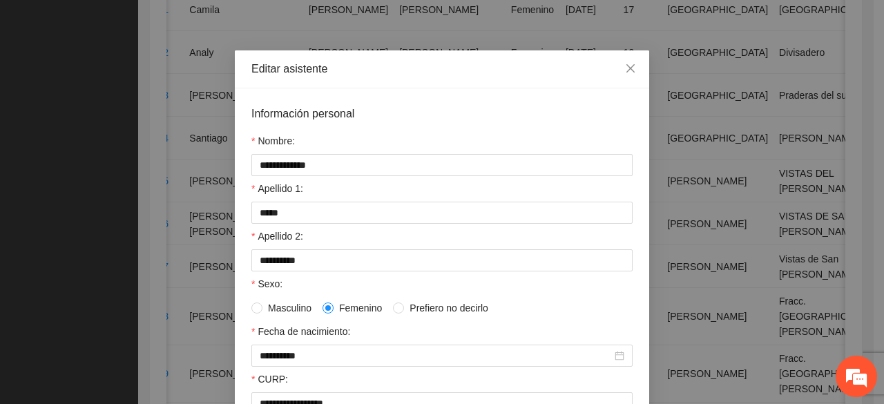
scroll to position [0, 0]
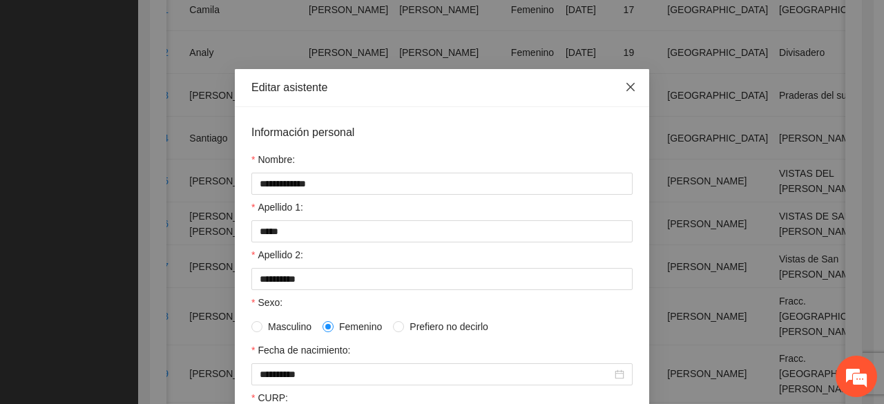
drag, startPoint x: 623, startPoint y: 92, endPoint x: 534, endPoint y: 122, distance: 94.1
click at [625, 92] on icon "close" at bounding box center [630, 86] width 11 height 11
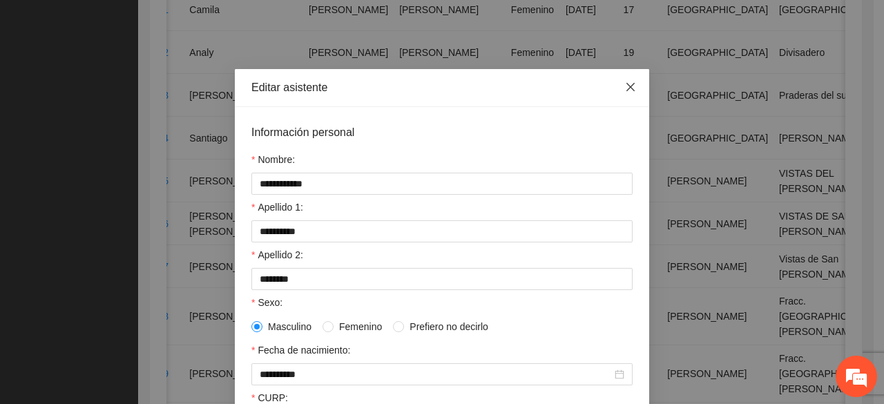
drag, startPoint x: 623, startPoint y: 92, endPoint x: 579, endPoint y: 137, distance: 63.0
click at [625, 92] on icon "close" at bounding box center [630, 86] width 11 height 11
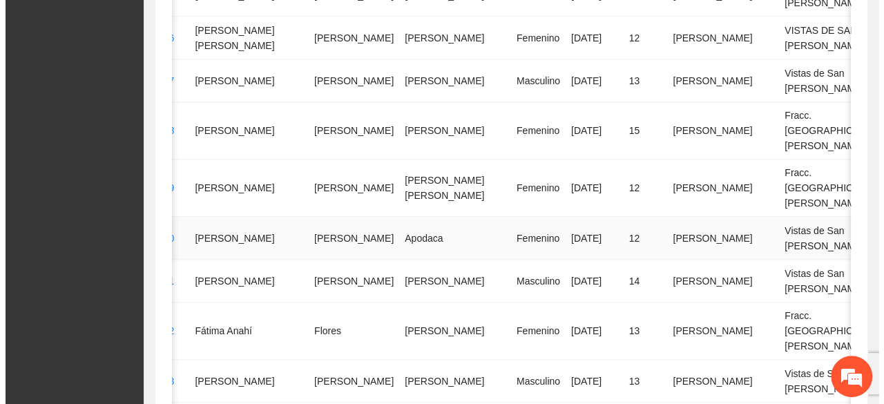
scroll to position [619, 0]
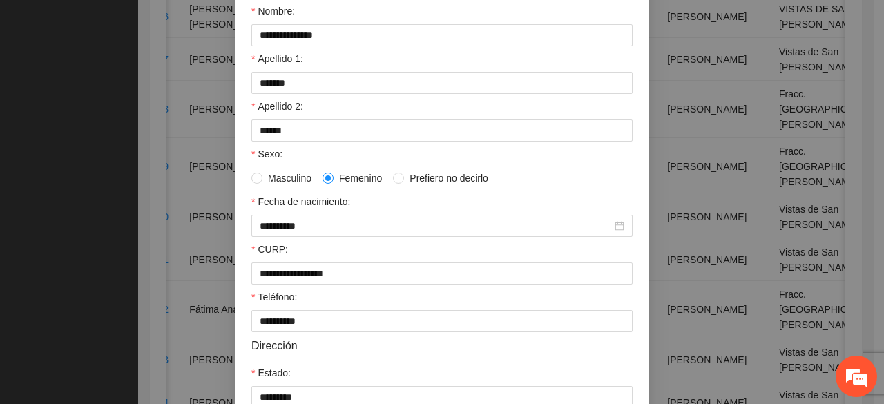
scroll to position [69, 0]
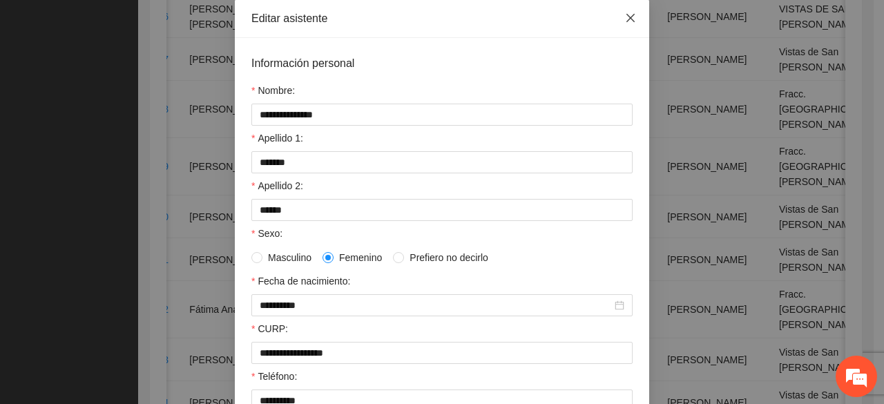
click at [625, 16] on icon "close" at bounding box center [630, 17] width 11 height 11
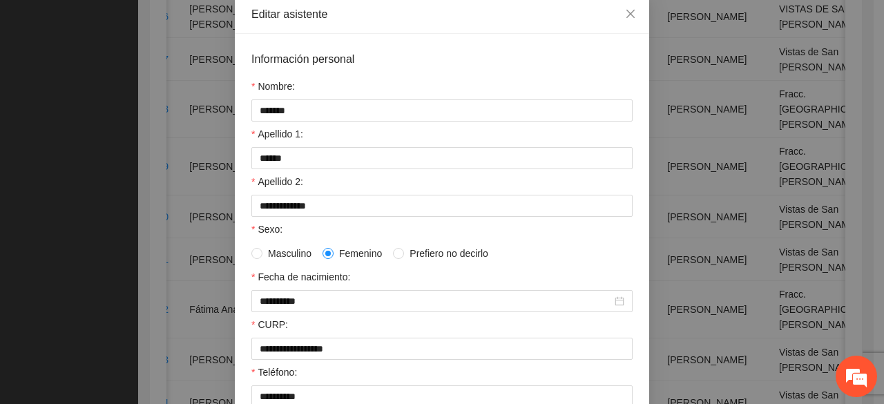
scroll to position [0, 0]
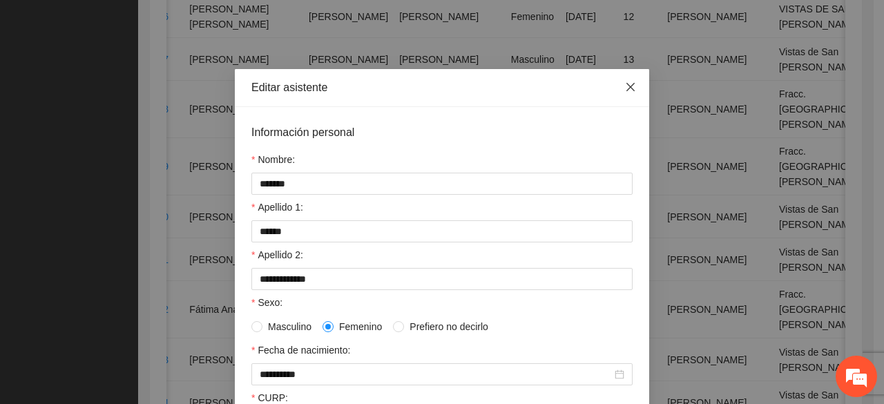
drag, startPoint x: 625, startPoint y: 87, endPoint x: 615, endPoint y: 98, distance: 15.1
click at [626, 87] on icon "close" at bounding box center [630, 87] width 8 height 8
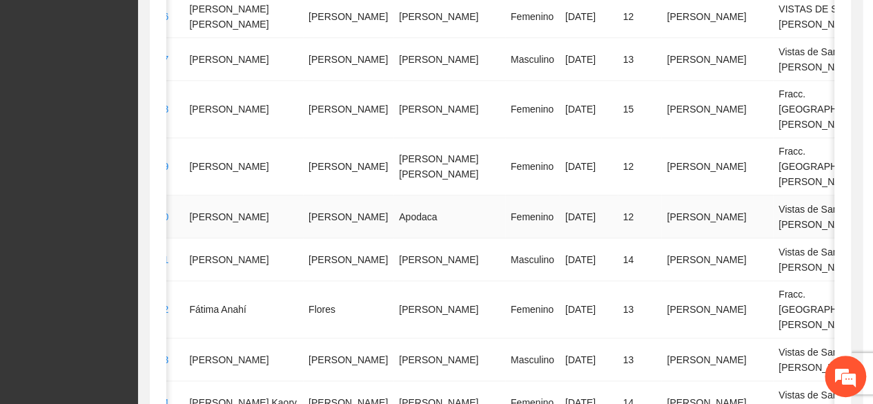
type input "**********"
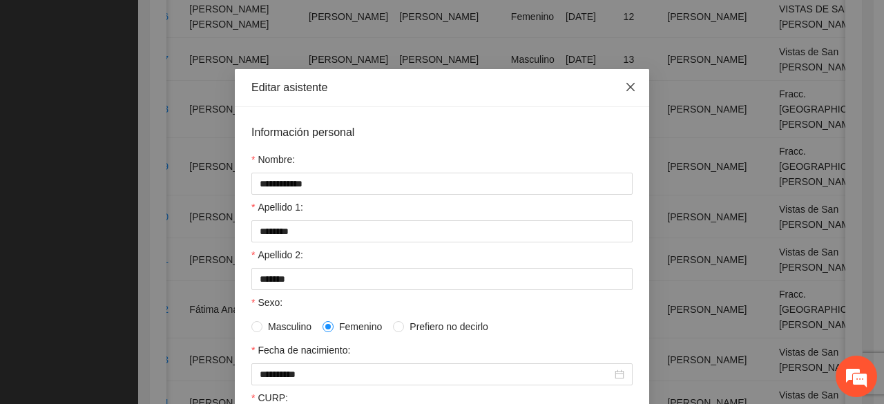
click at [630, 88] on icon "close" at bounding box center [630, 86] width 11 height 11
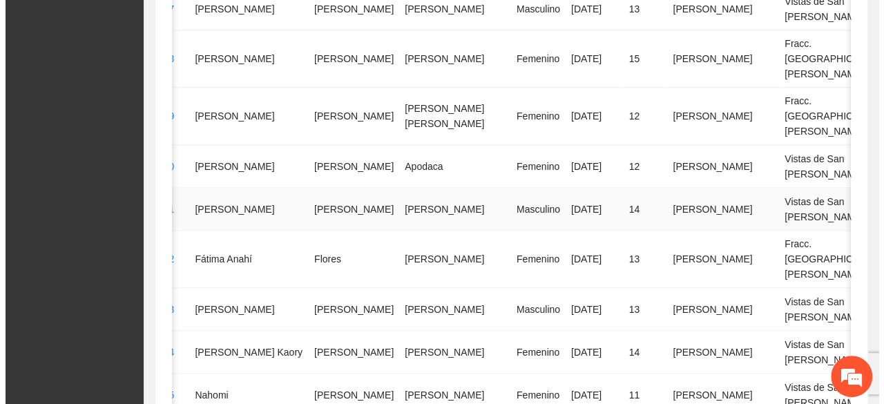
scroll to position [688, 0]
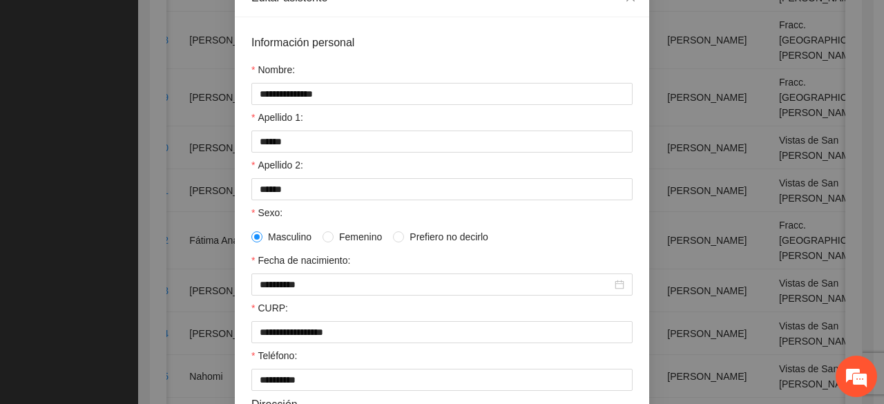
scroll to position [69, 0]
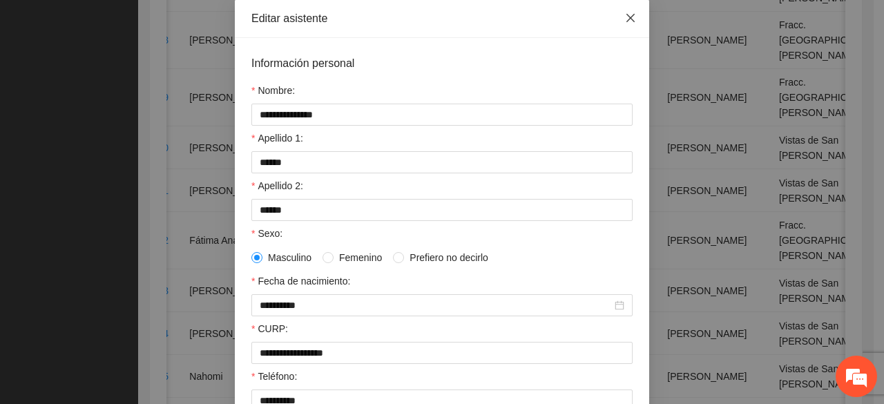
drag, startPoint x: 619, startPoint y: 14, endPoint x: 620, endPoint y: 31, distance: 16.6
click at [625, 14] on icon "close" at bounding box center [630, 17] width 11 height 11
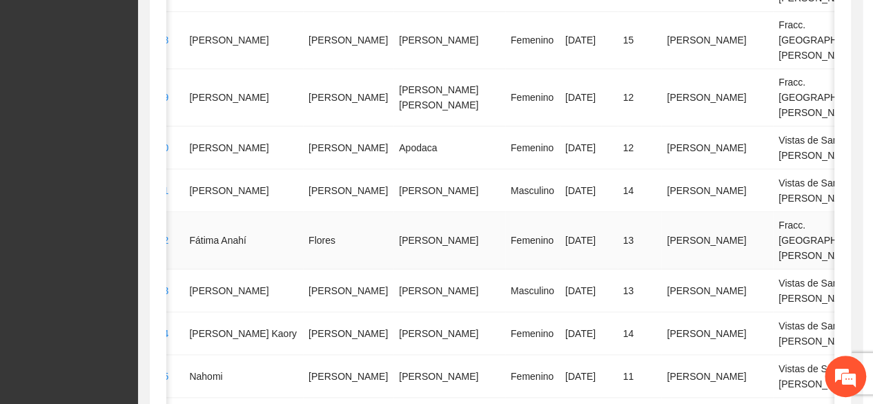
type input "**********"
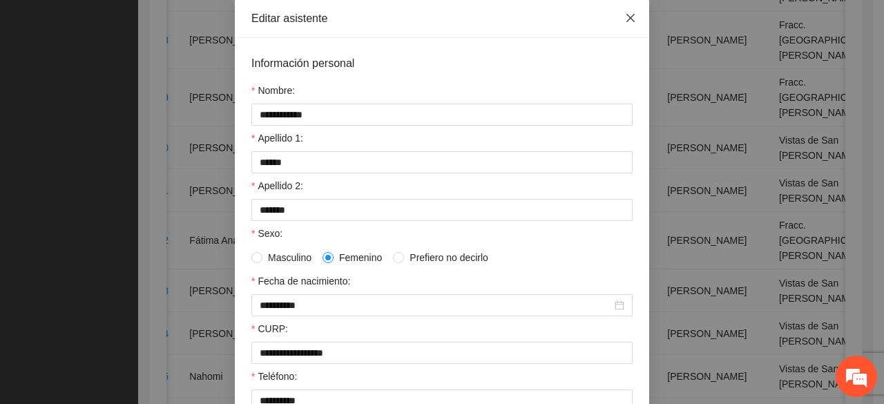
click at [619, 16] on span "Close" at bounding box center [630, 18] width 37 height 37
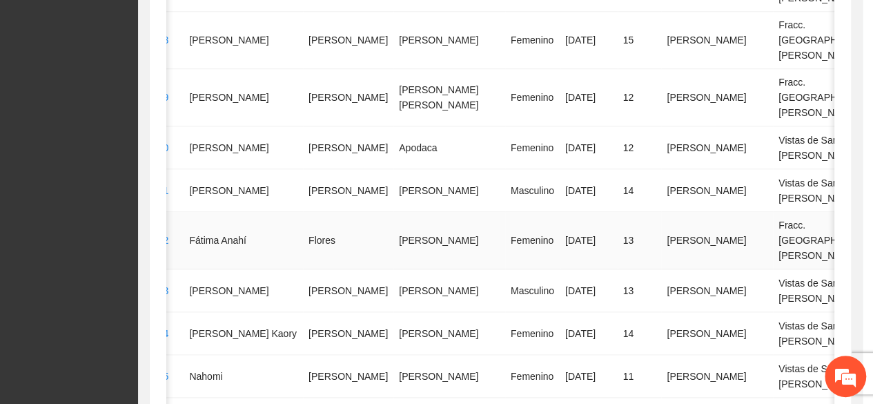
type input "**********"
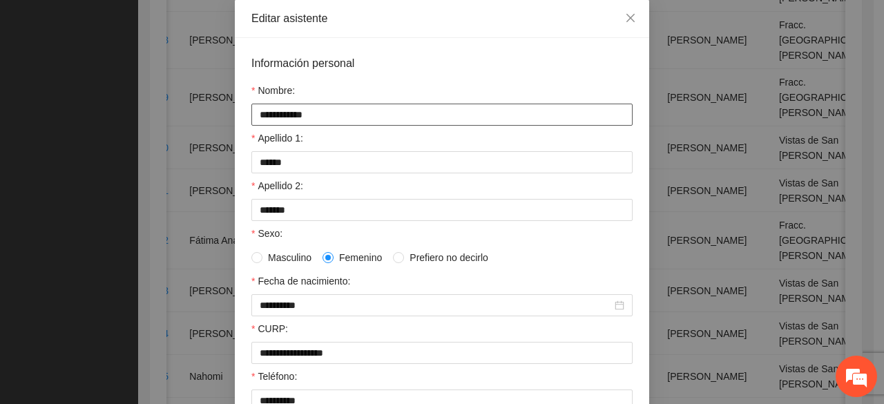
scroll to position [0, 0]
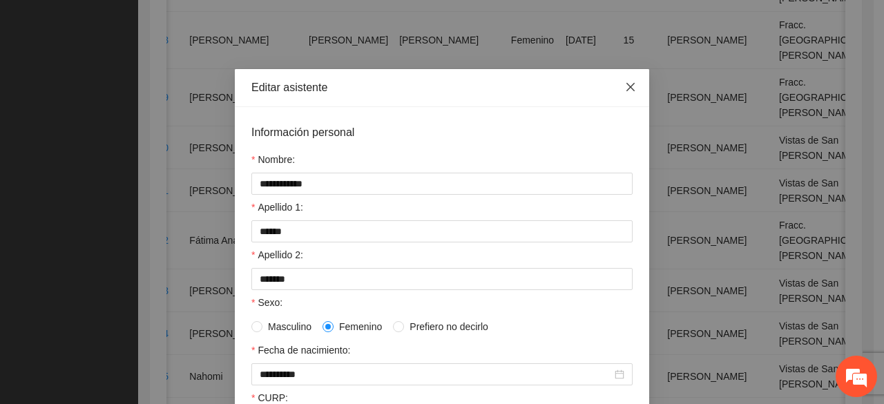
click at [626, 83] on icon "close" at bounding box center [630, 86] width 11 height 11
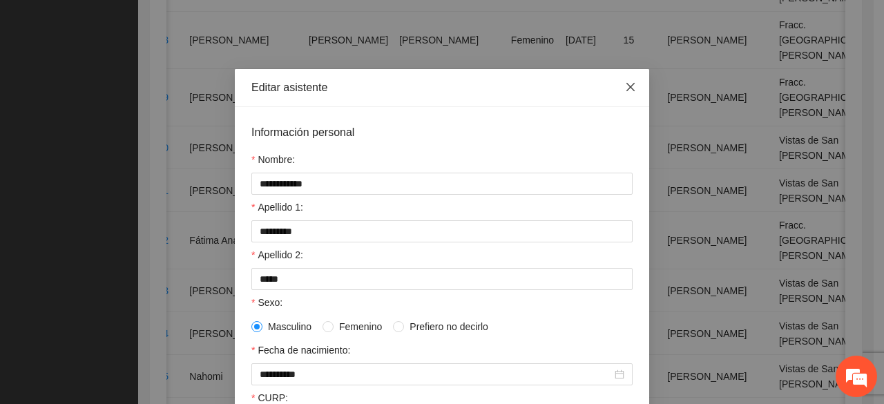
click at [628, 84] on icon "close" at bounding box center [630, 86] width 11 height 11
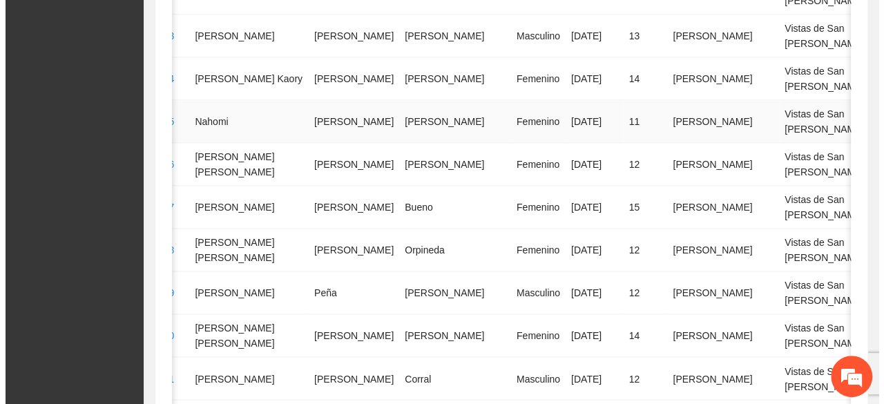
scroll to position [964, 0]
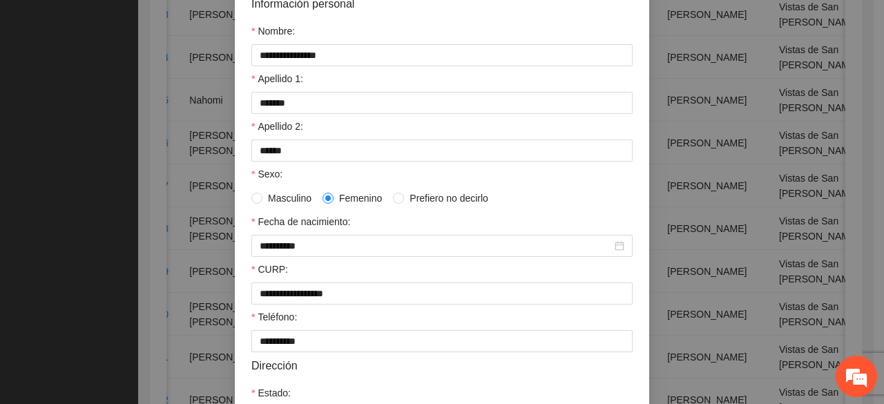
scroll to position [0, 0]
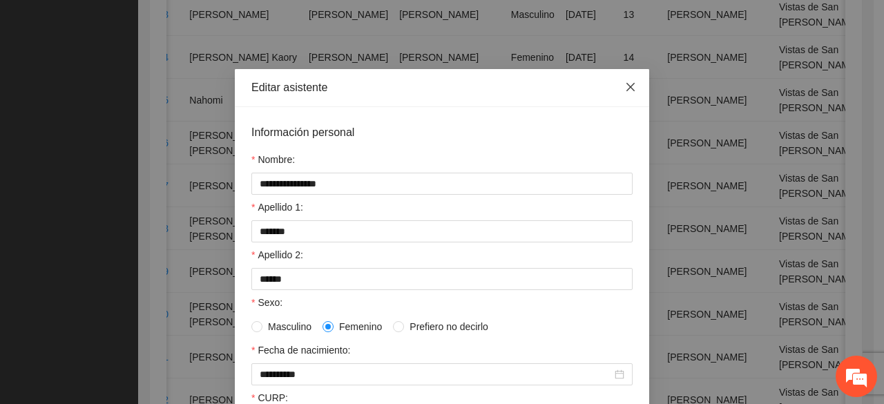
drag, startPoint x: 623, startPoint y: 88, endPoint x: 608, endPoint y: 95, distance: 16.7
click at [625, 88] on icon "close" at bounding box center [630, 86] width 11 height 11
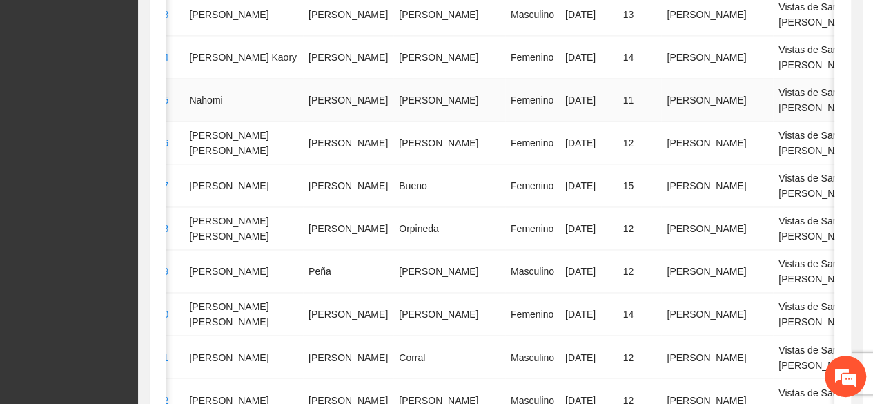
type input "**********"
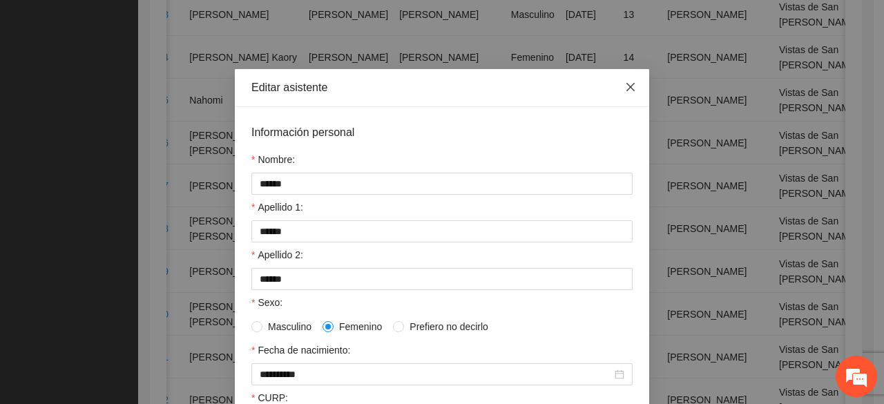
click at [625, 89] on icon "close" at bounding box center [630, 86] width 11 height 11
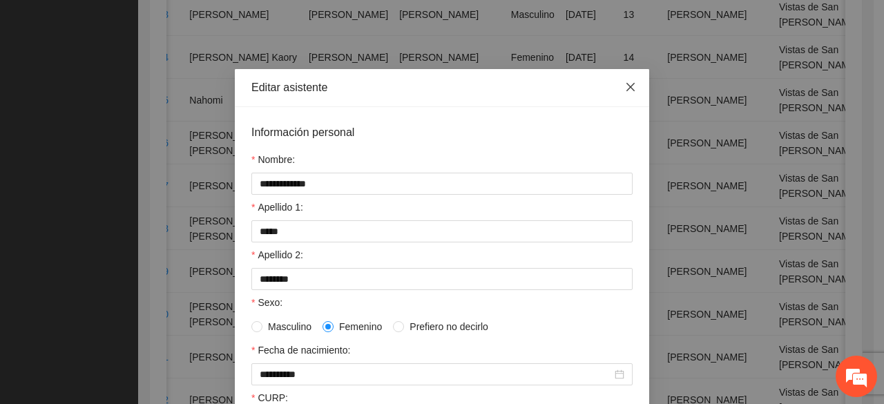
drag, startPoint x: 620, startPoint y: 93, endPoint x: 612, endPoint y: 102, distance: 12.2
click at [619, 93] on span "Close" at bounding box center [630, 87] width 37 height 37
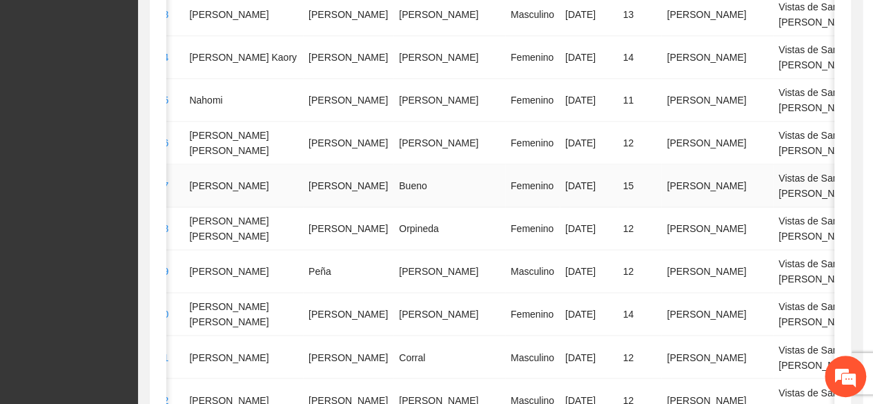
type input "**********"
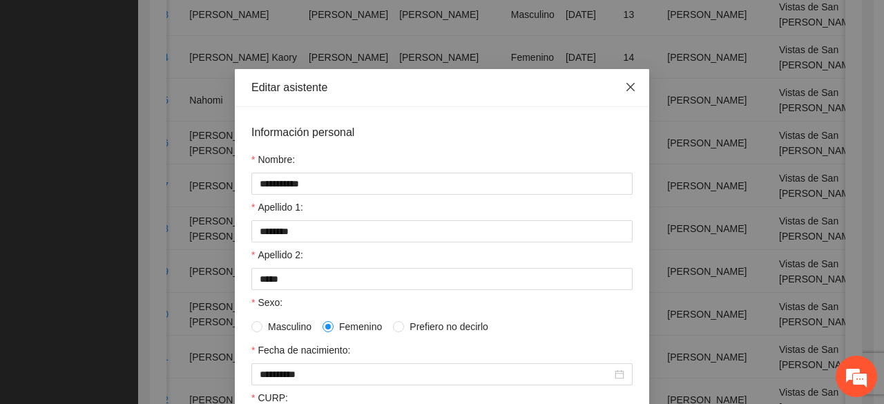
drag, startPoint x: 627, startPoint y: 87, endPoint x: 617, endPoint y: 94, distance: 11.9
click at [626, 88] on icon "close" at bounding box center [630, 86] width 11 height 11
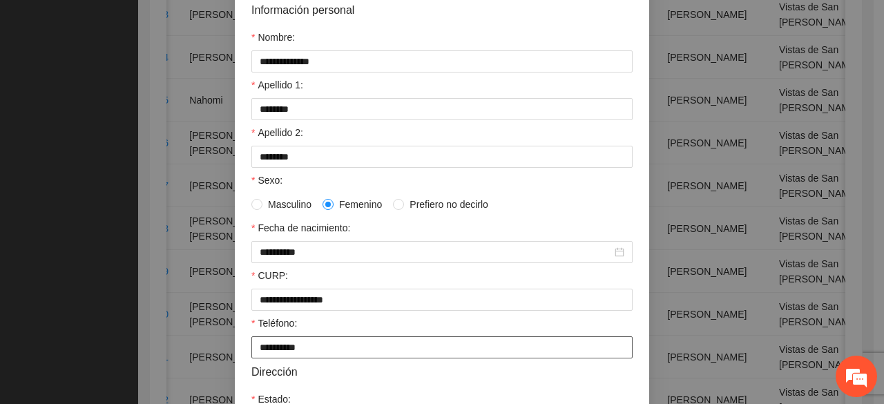
scroll to position [207, 0]
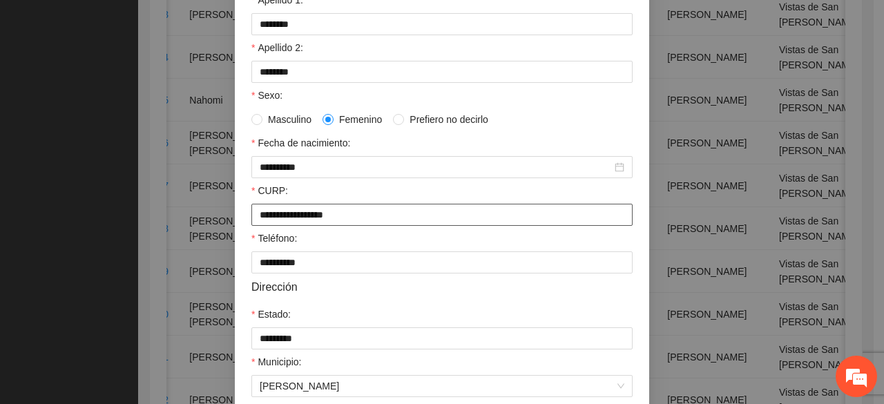
drag, startPoint x: 392, startPoint y: 220, endPoint x: 127, endPoint y: 267, distance: 269.3
click at [131, 270] on div "**********" at bounding box center [442, 202] width 884 height 404
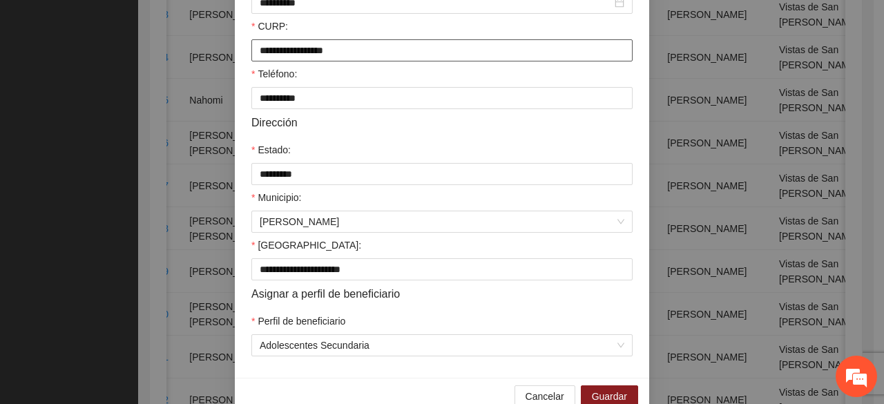
scroll to position [403, 0]
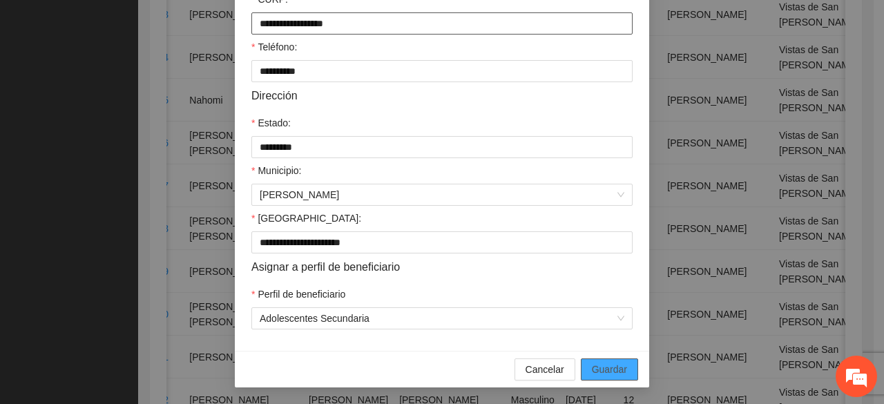
type input "**********"
click at [596, 372] on span "Guardar" at bounding box center [609, 369] width 35 height 15
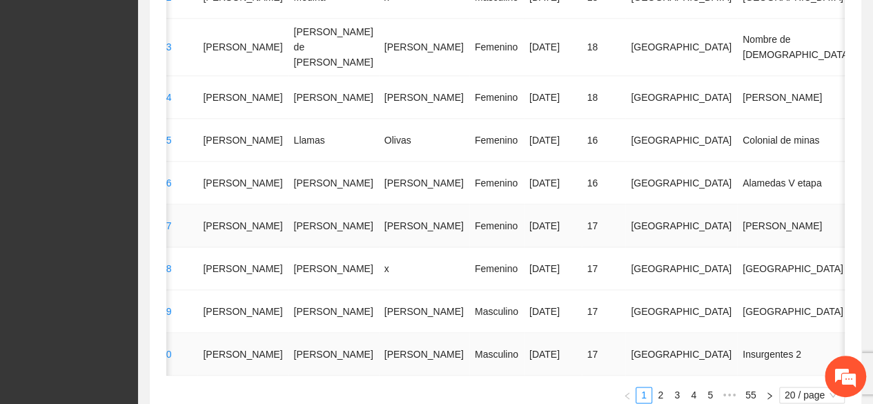
scroll to position [920, 0]
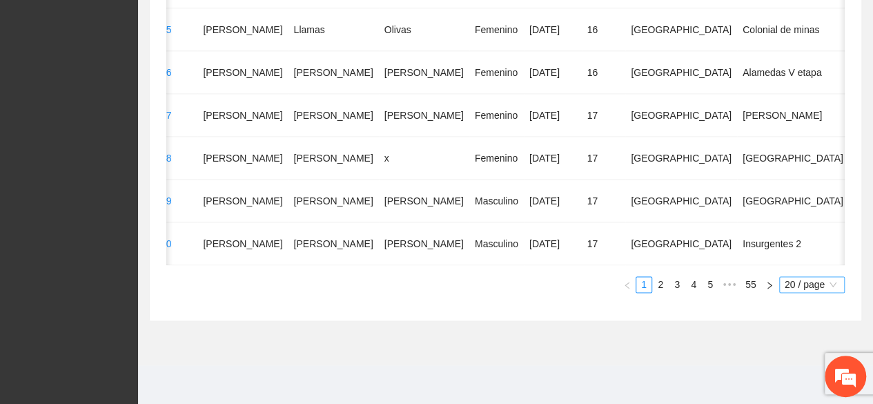
click at [794, 289] on span "20 / page" at bounding box center [812, 284] width 55 height 15
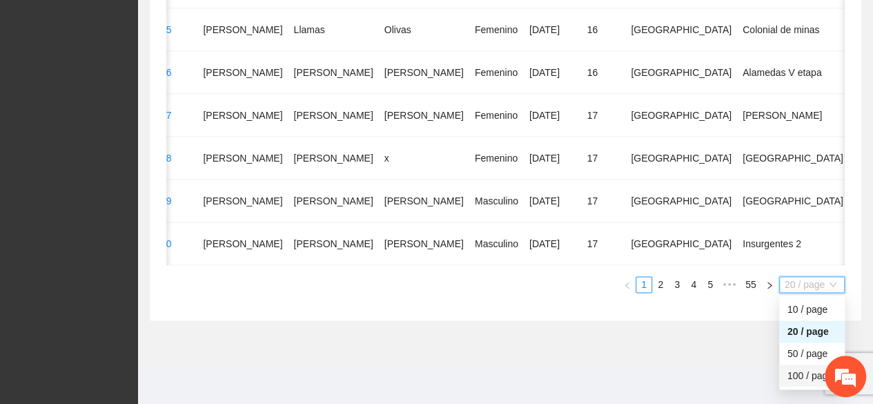
click at [793, 375] on div "100 / page" at bounding box center [812, 375] width 49 height 15
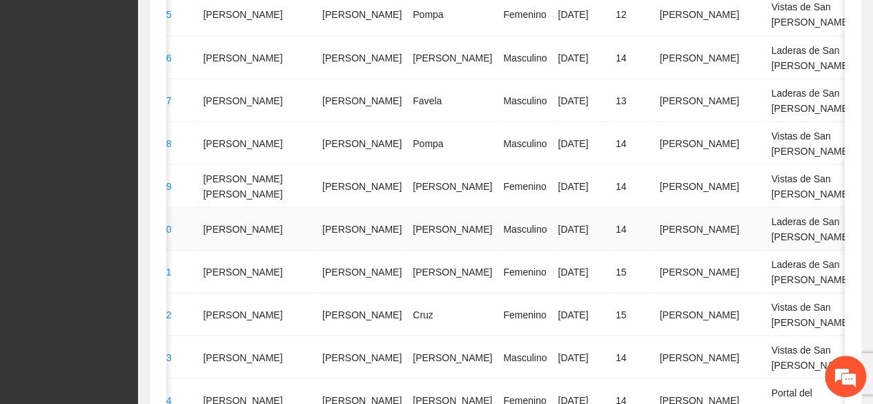
scroll to position [4542, 0]
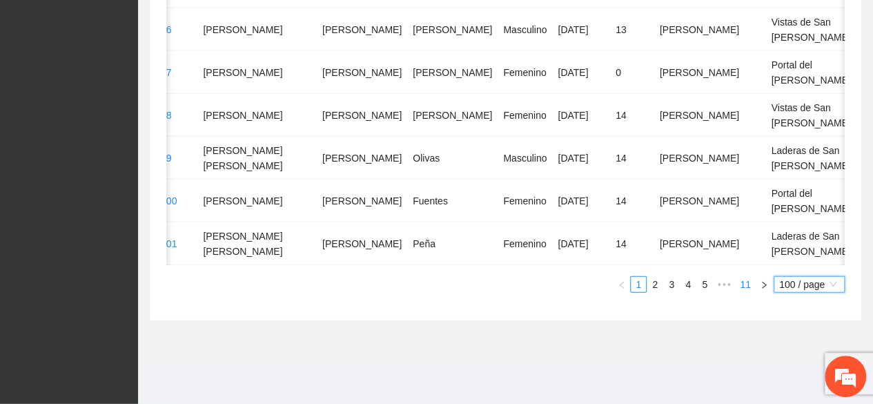
click at [747, 284] on link "11" at bounding box center [745, 284] width 19 height 15
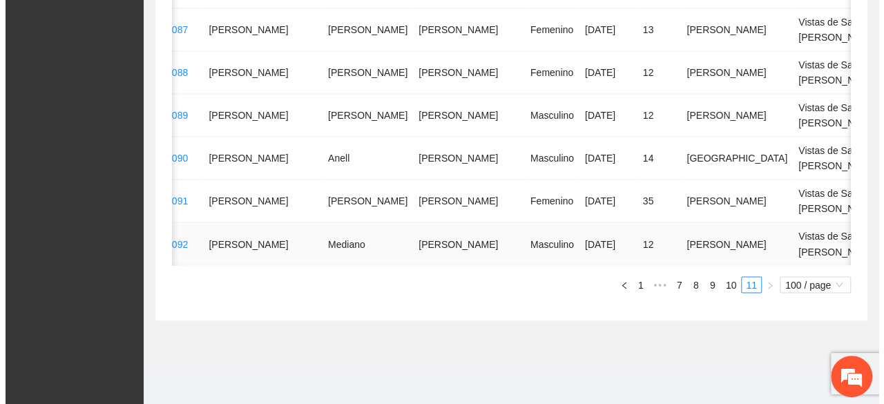
scroll to position [4277, 0]
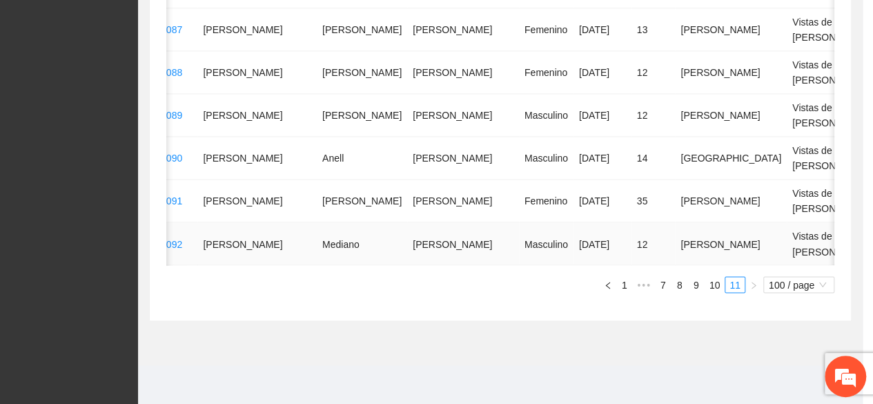
type input "**********"
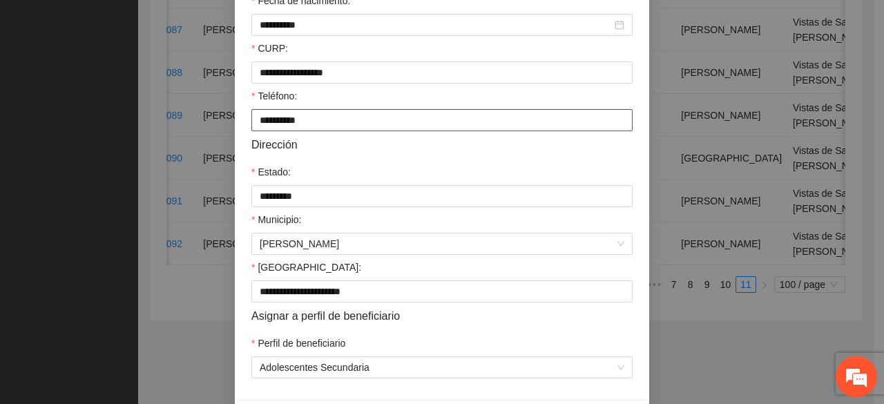
scroll to position [334, 0]
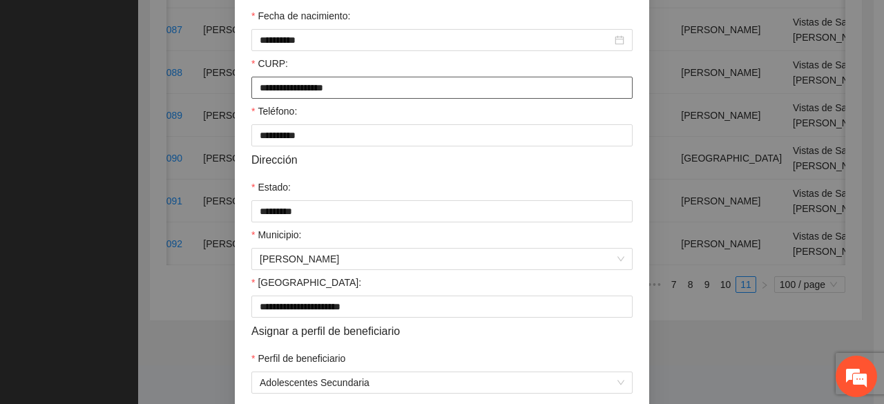
click at [382, 93] on input "**********" at bounding box center [441, 88] width 381 height 22
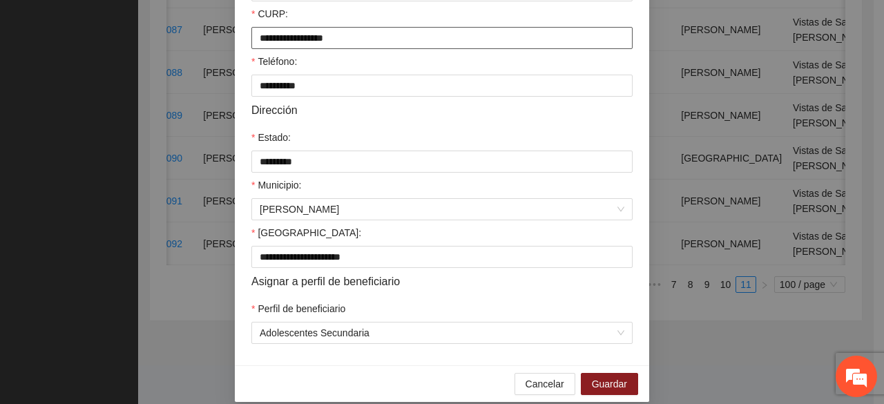
scroll to position [403, 0]
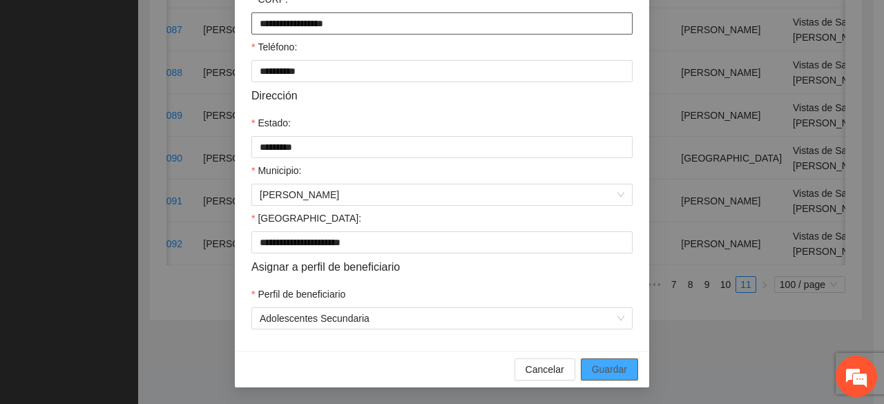
type input "**********"
click at [597, 366] on span "Guardar" at bounding box center [609, 369] width 35 height 15
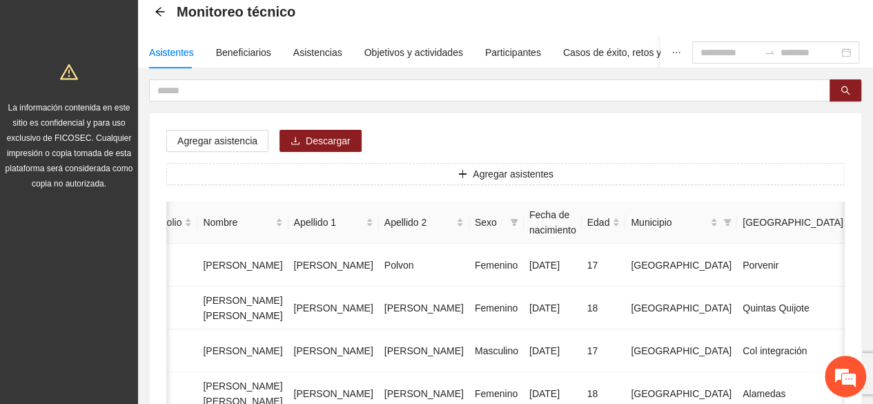
scroll to position [0, 0]
